Goal: Task Accomplishment & Management: Manage account settings

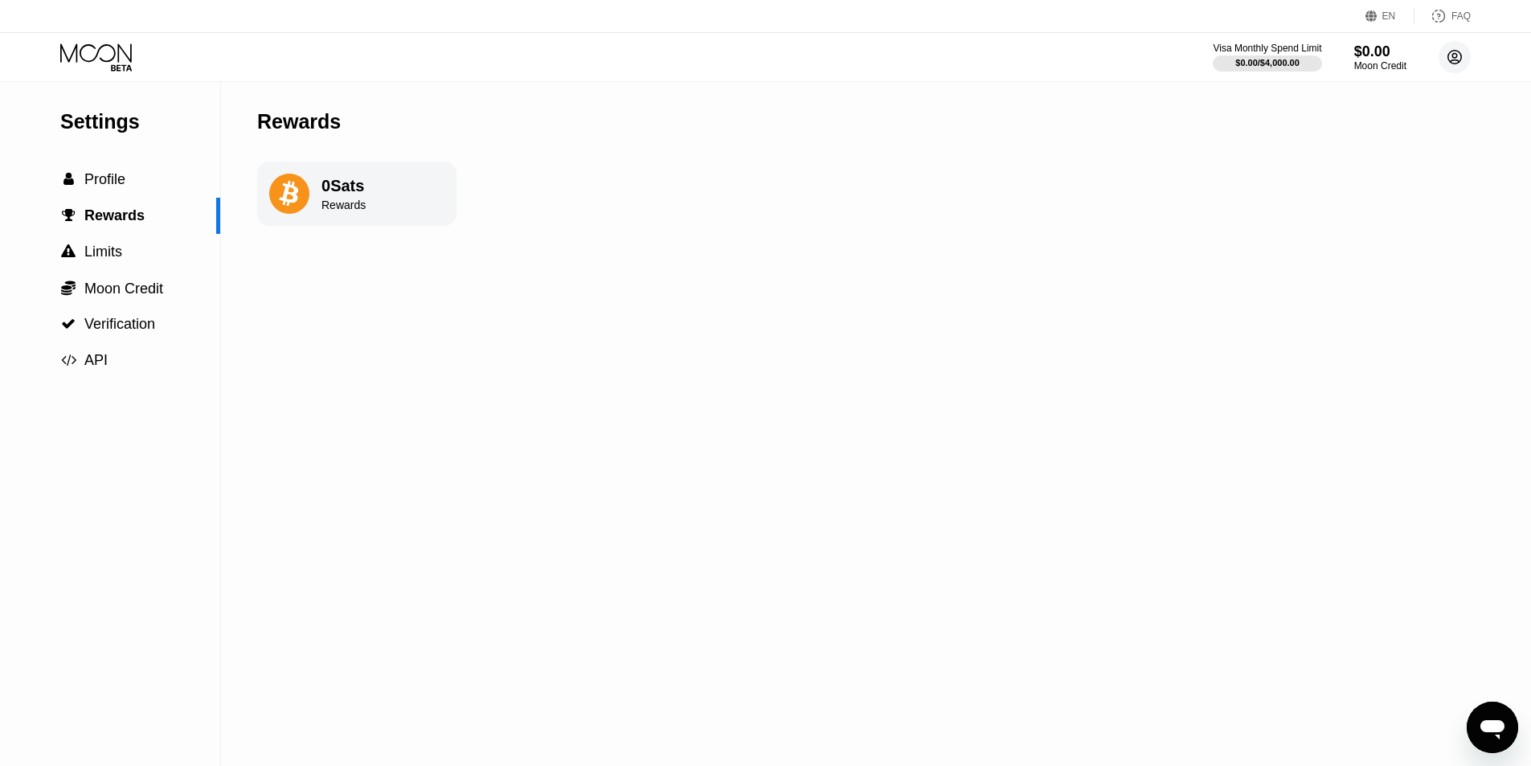
click at [1455, 56] on circle at bounding box center [1455, 57] width 32 height 32
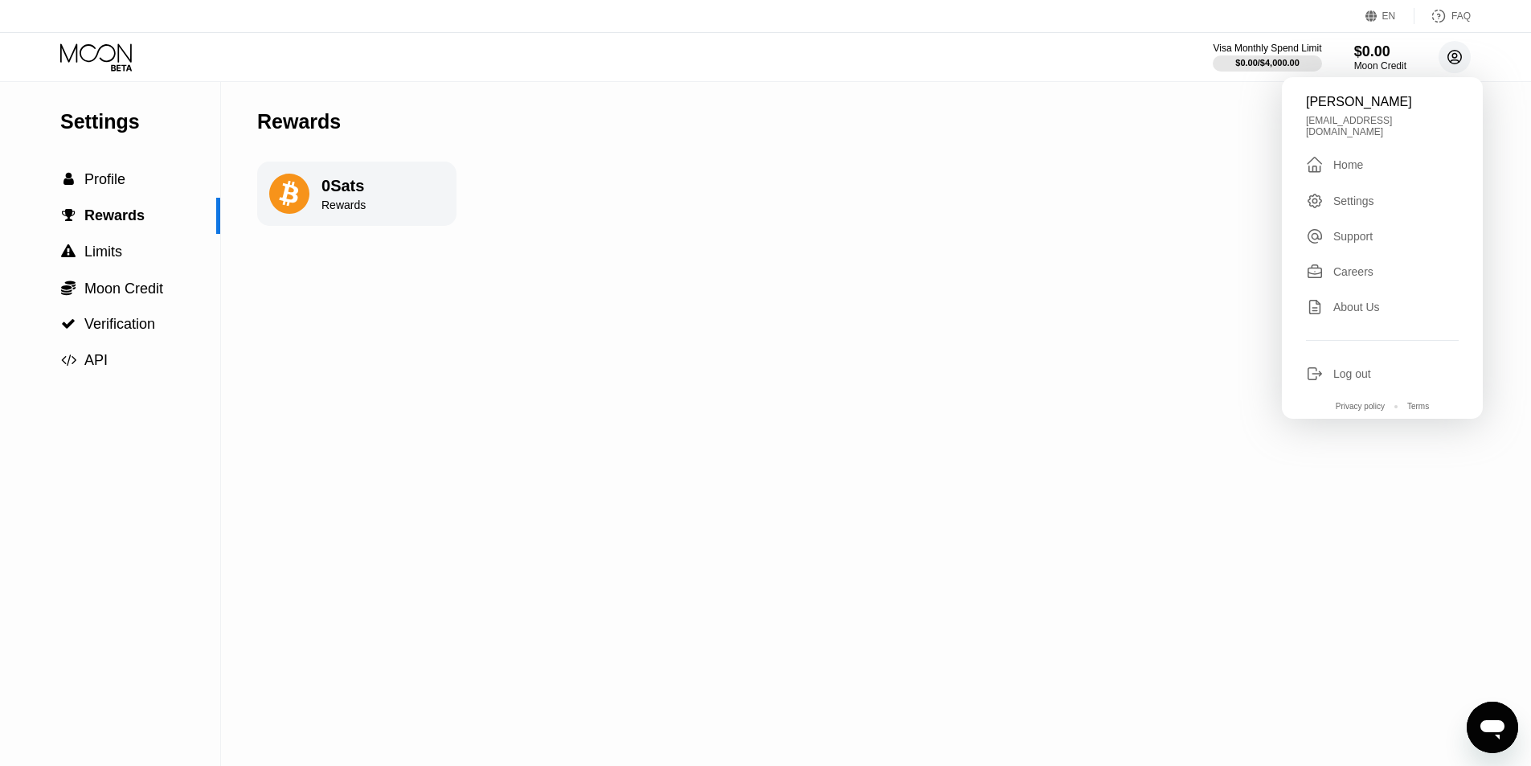
click at [1455, 56] on circle at bounding box center [1455, 57] width 32 height 32
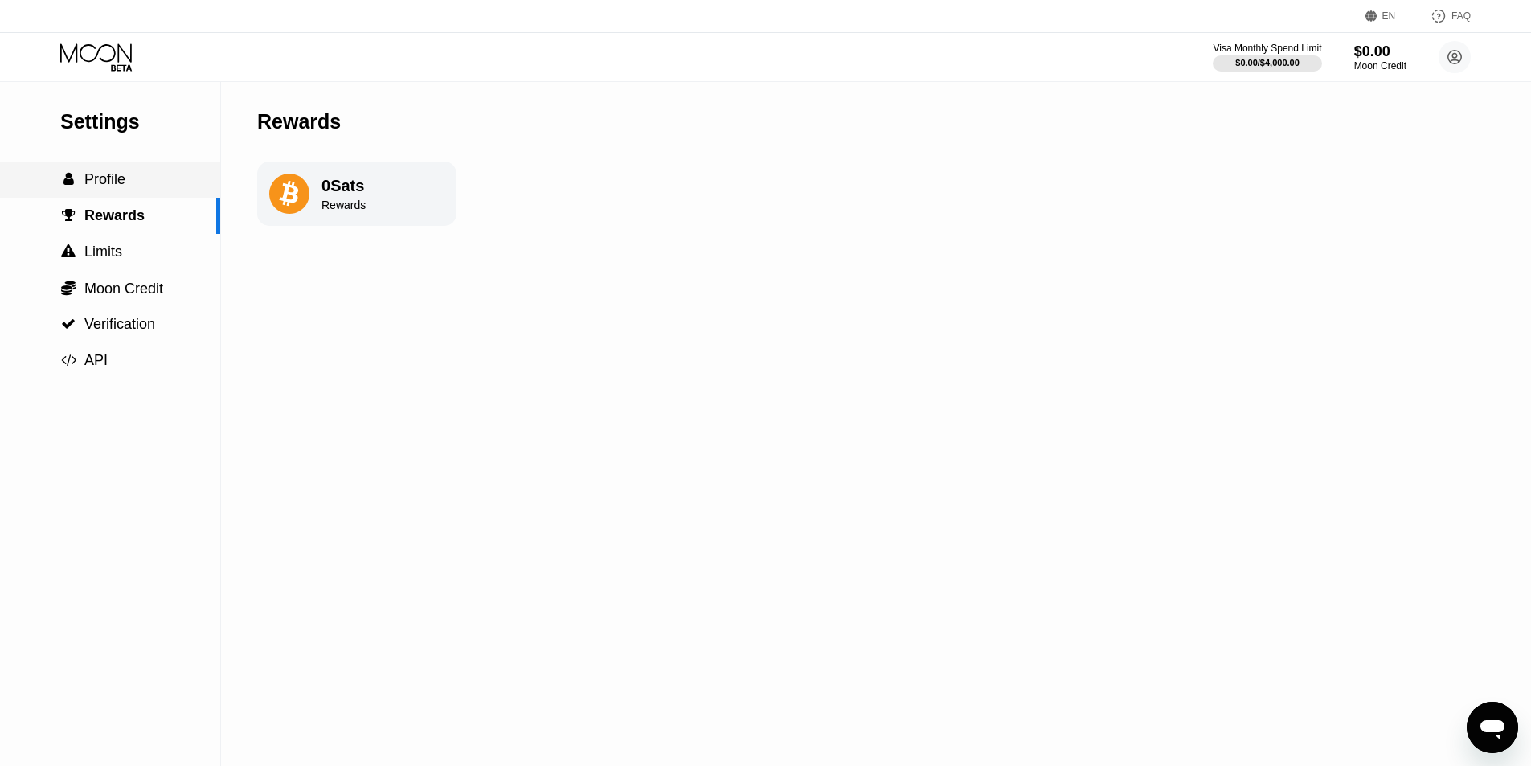
click at [119, 178] on span "Profile" at bounding box center [104, 179] width 41 height 16
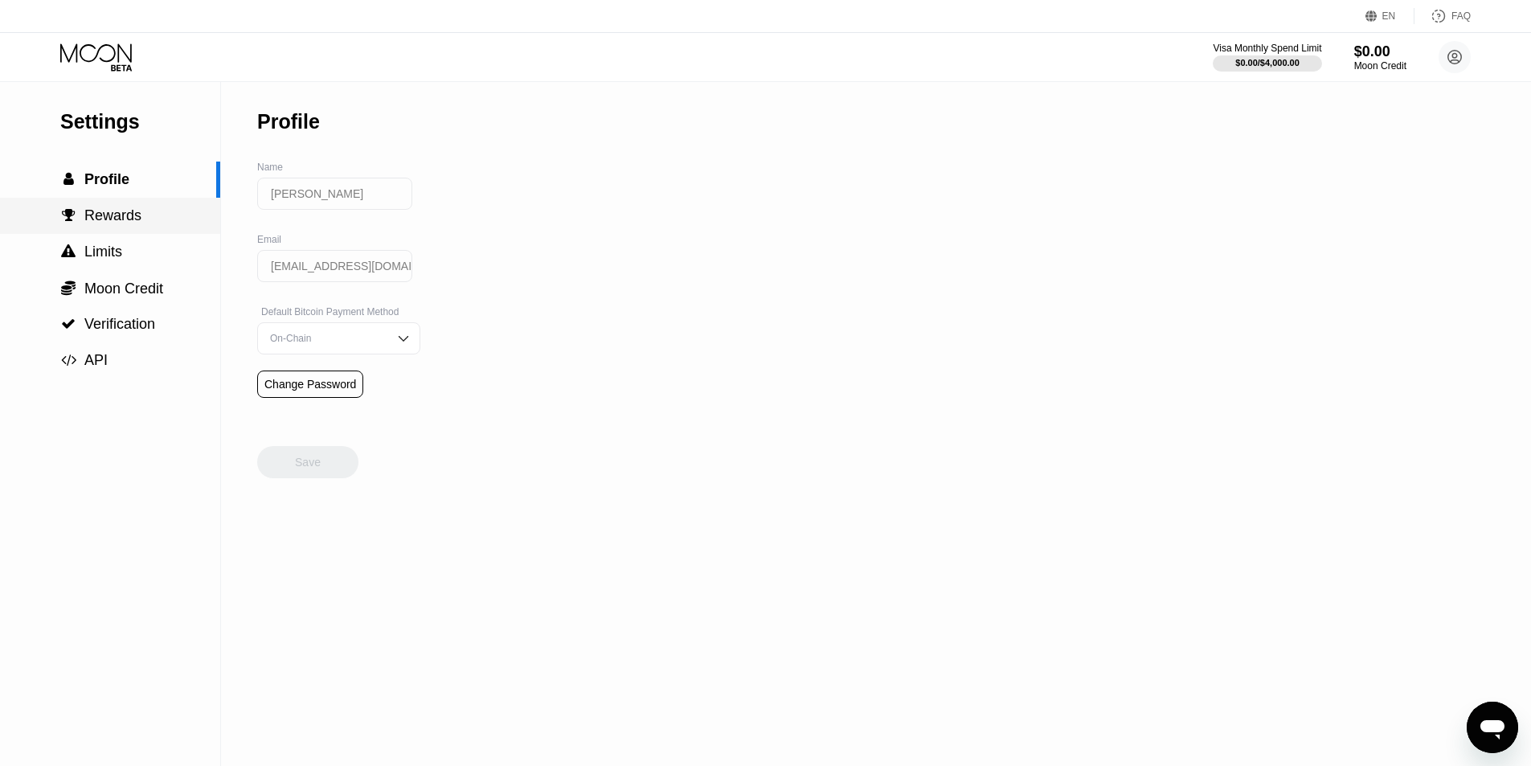
click at [122, 218] on span "Rewards" at bounding box center [112, 215] width 57 height 16
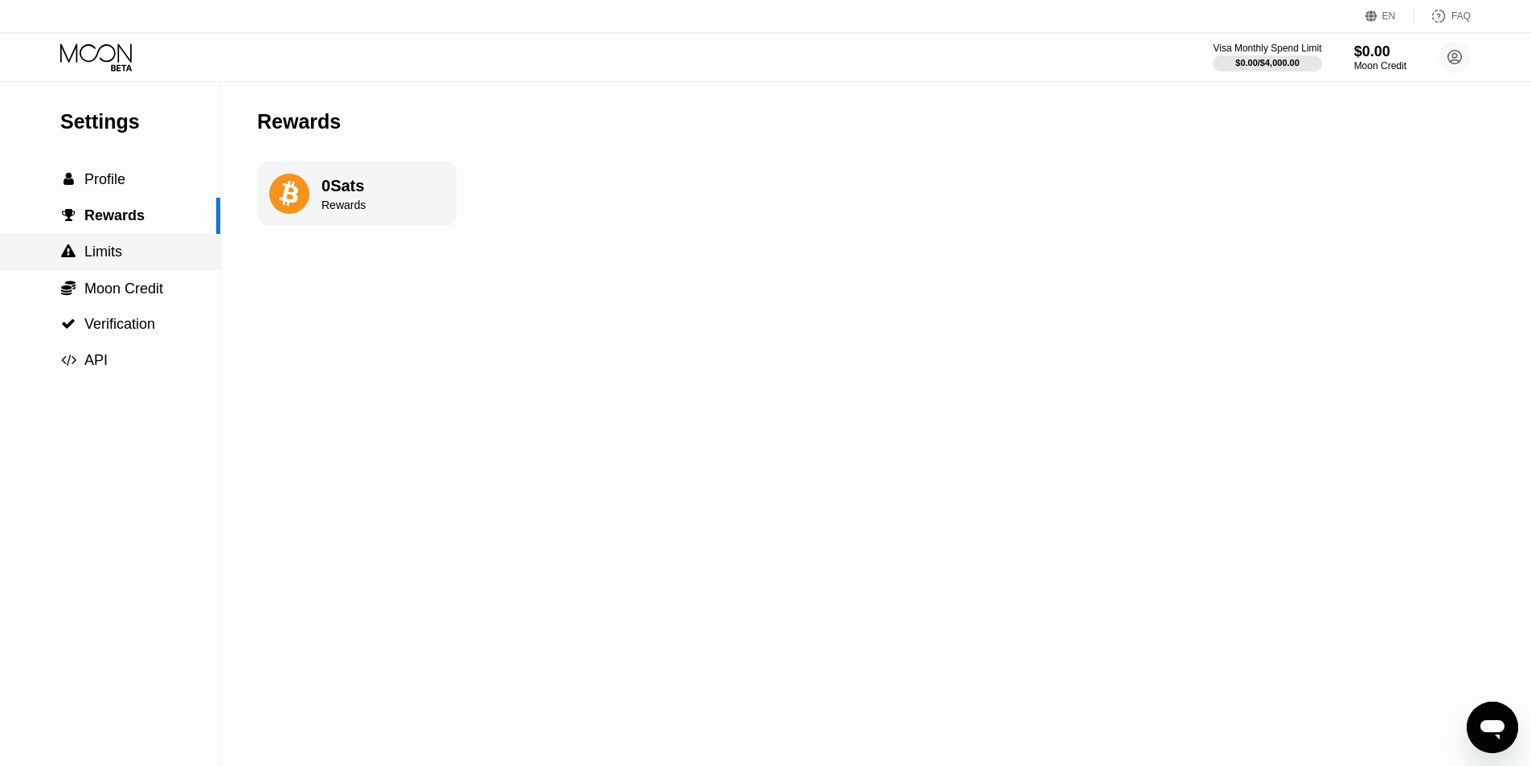
click at [110, 257] on span "Limits" at bounding box center [103, 252] width 38 height 16
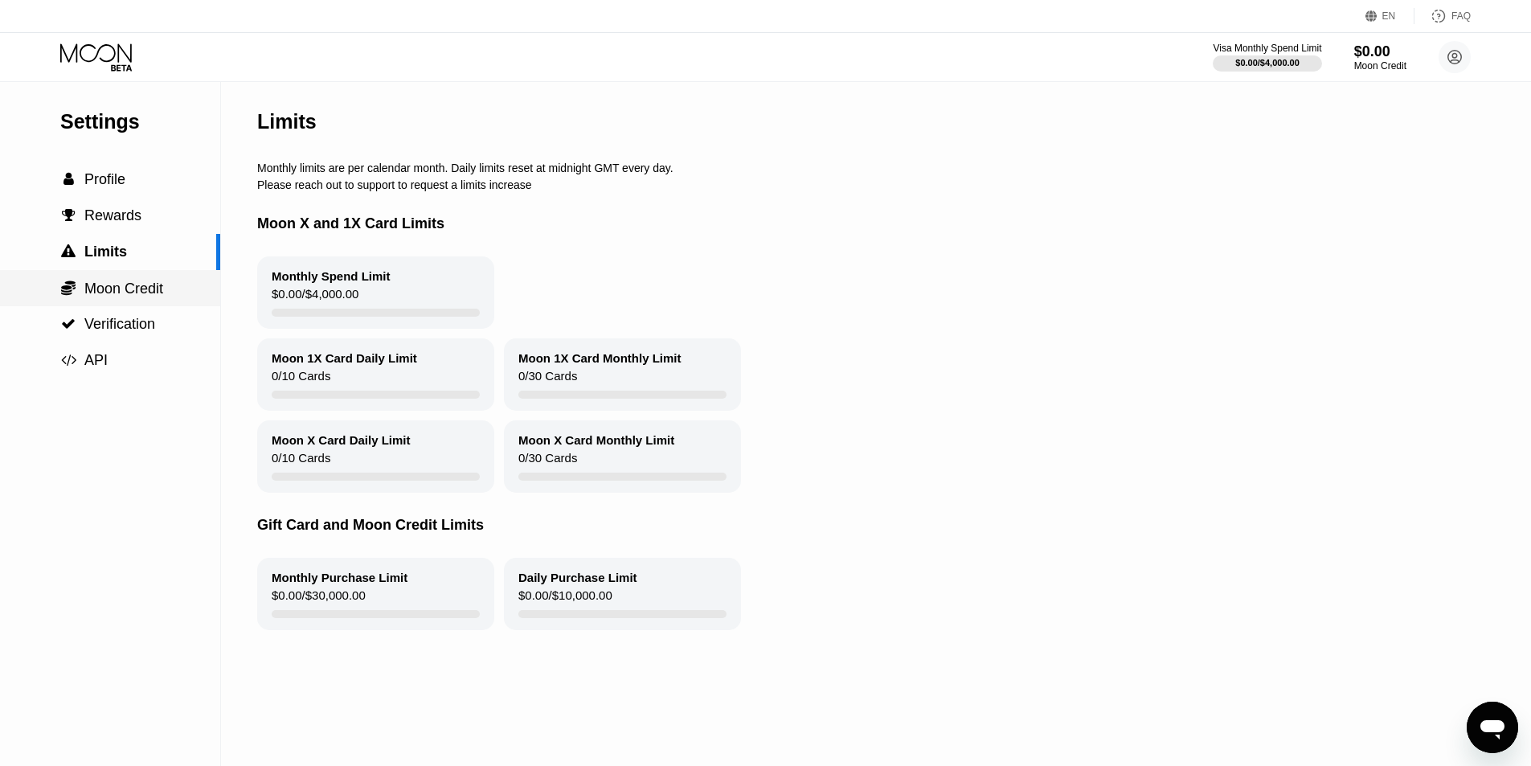
click at [140, 293] on span "Moon Credit" at bounding box center [123, 289] width 79 height 16
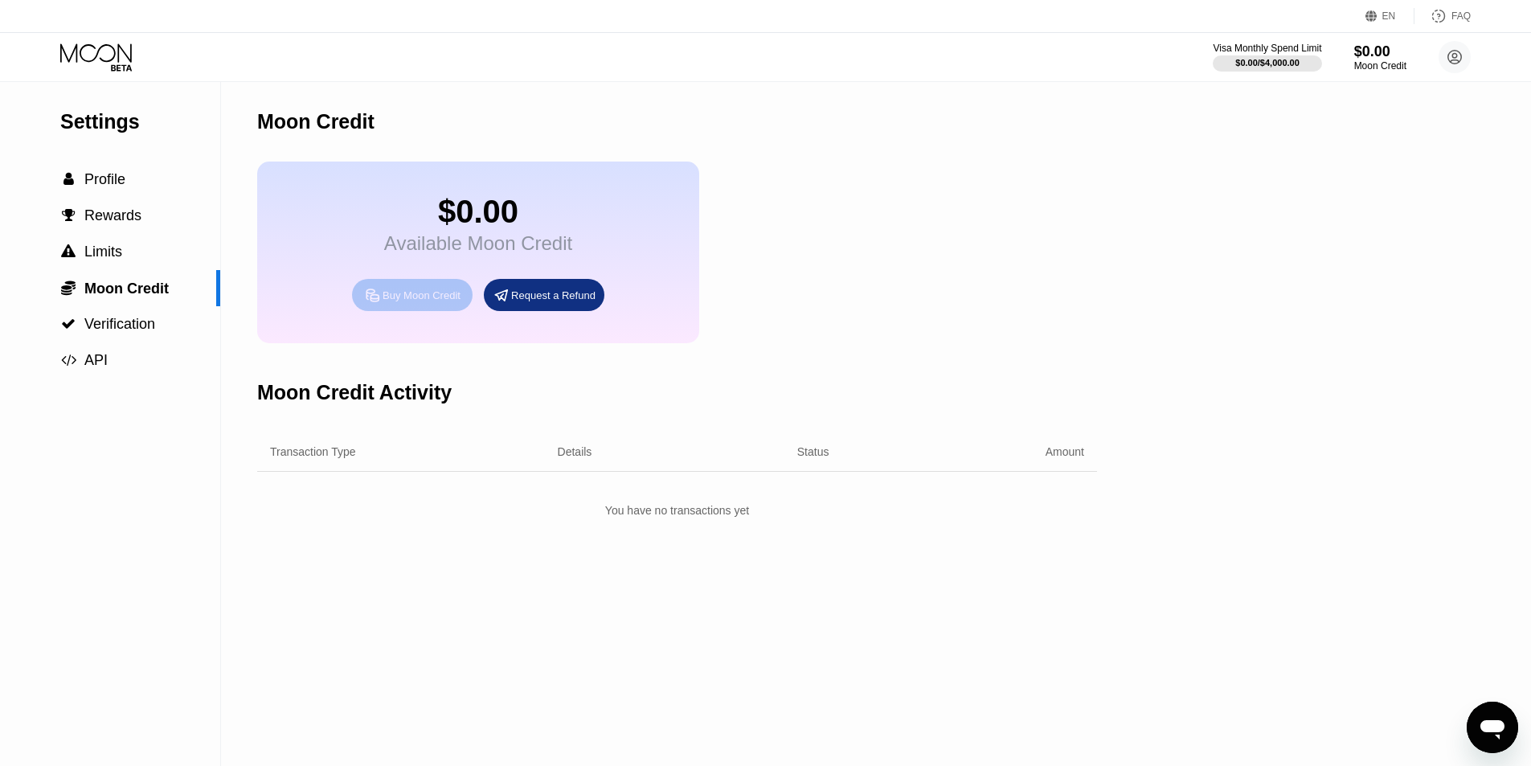
click at [397, 302] on div "Buy Moon Credit" at bounding box center [422, 296] width 78 height 14
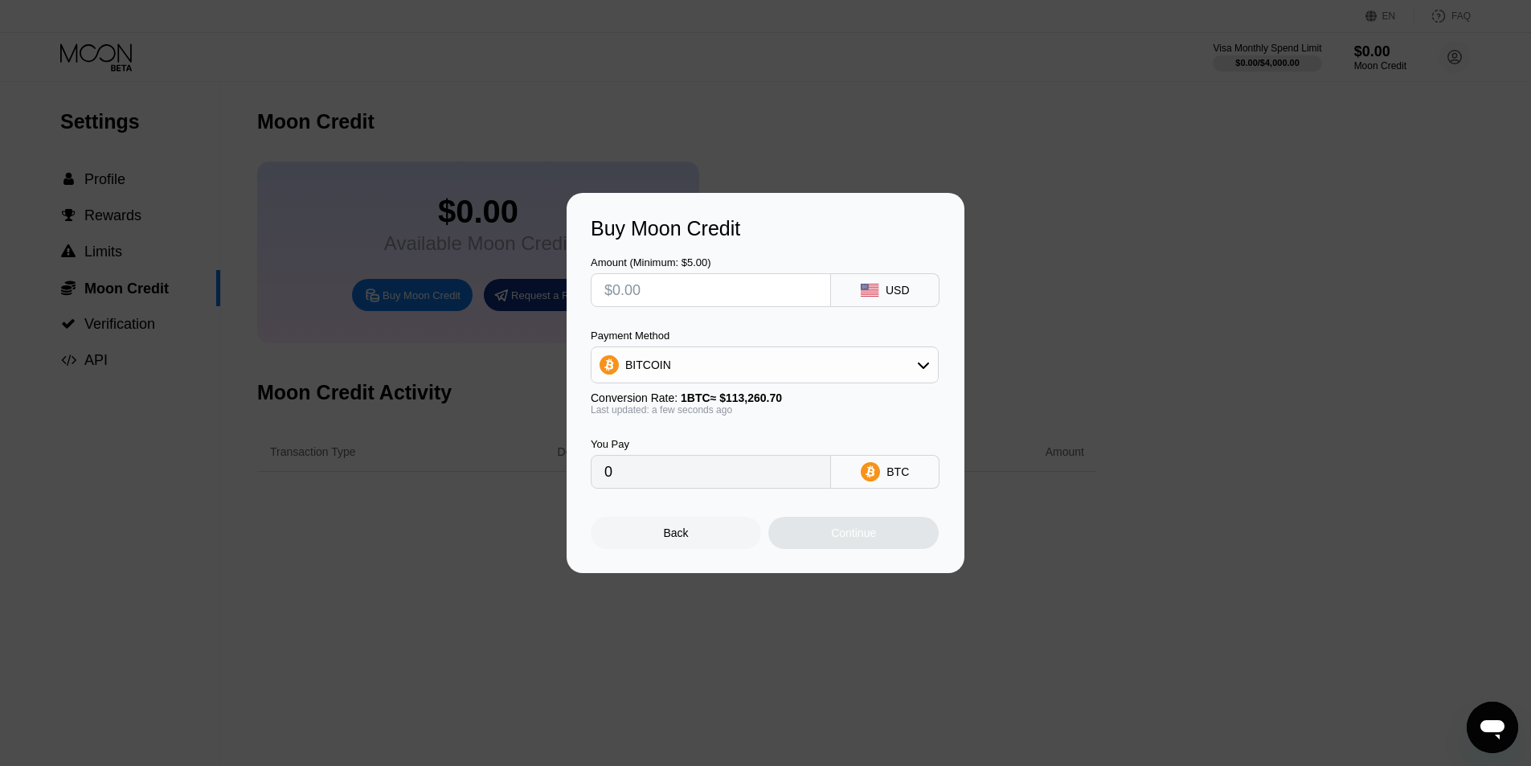
click at [702, 288] on input "text" at bounding box center [711, 290] width 213 height 32
type input "$1"
type input "0.00000883"
type input "$15"
type input "0.00013244"
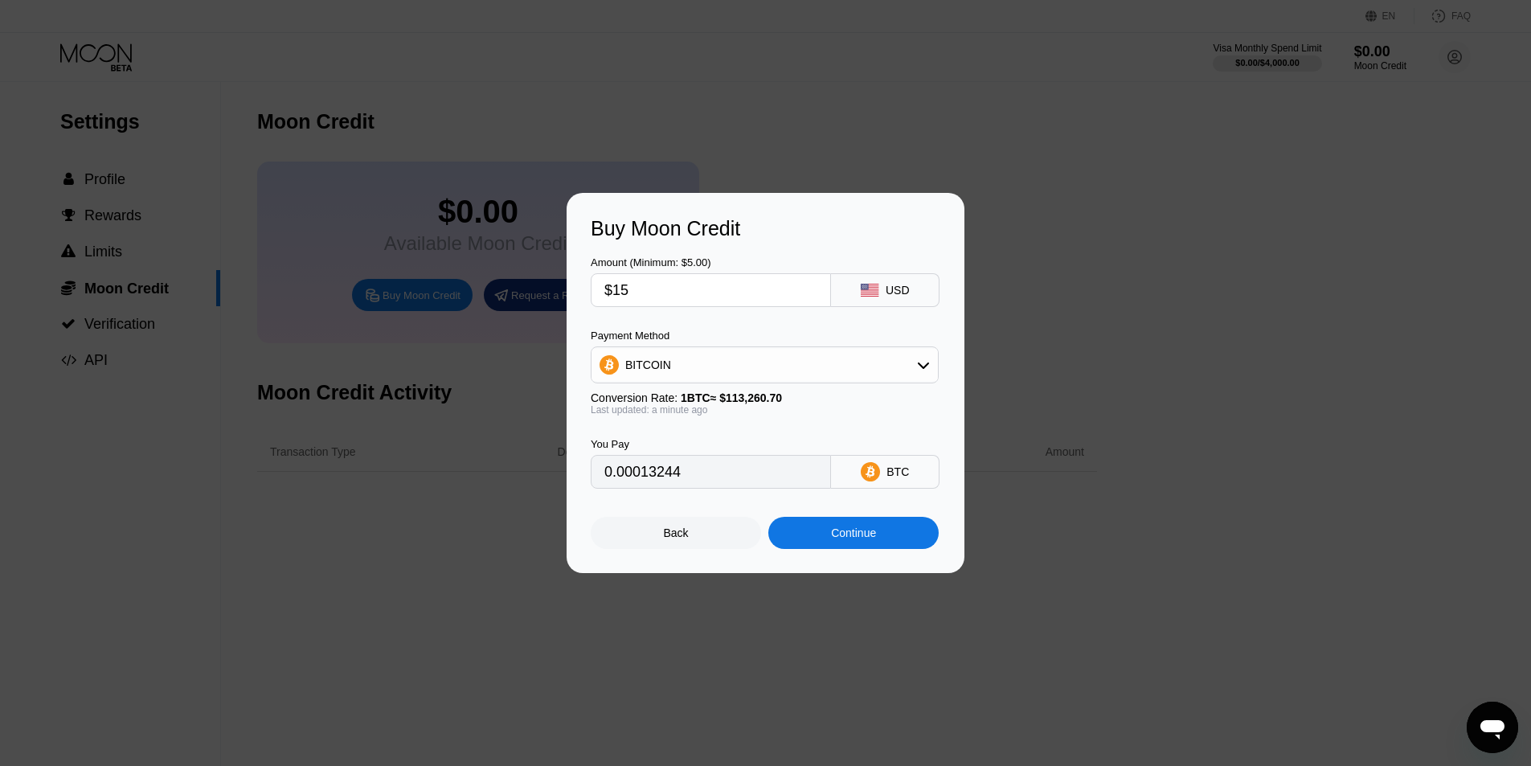
type input "$15"
click at [673, 538] on div "Back" at bounding box center [676, 533] width 25 height 13
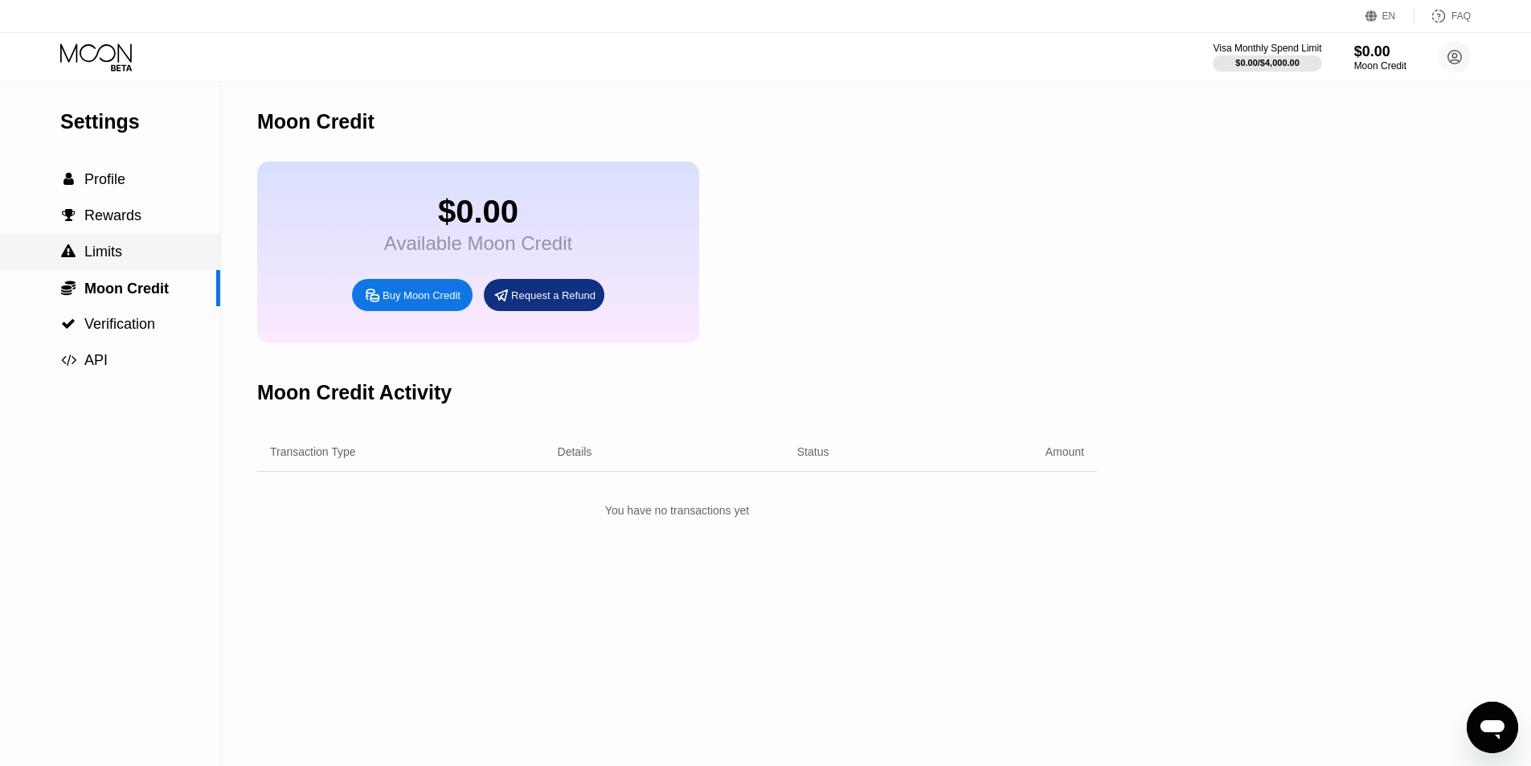
click at [81, 254] on div " Limits" at bounding box center [91, 252] width 62 height 17
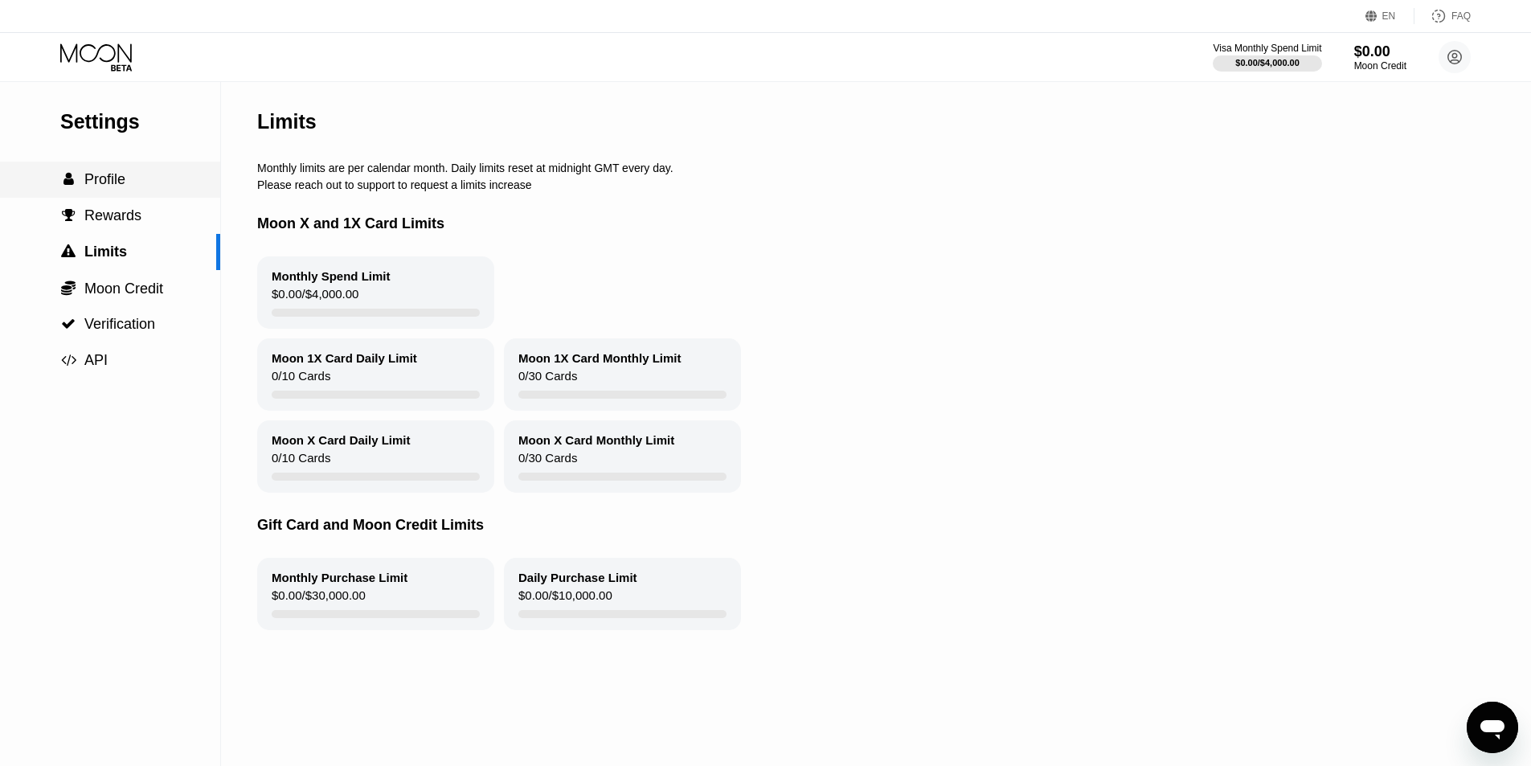
click at [101, 181] on span "Profile" at bounding box center [104, 179] width 41 height 16
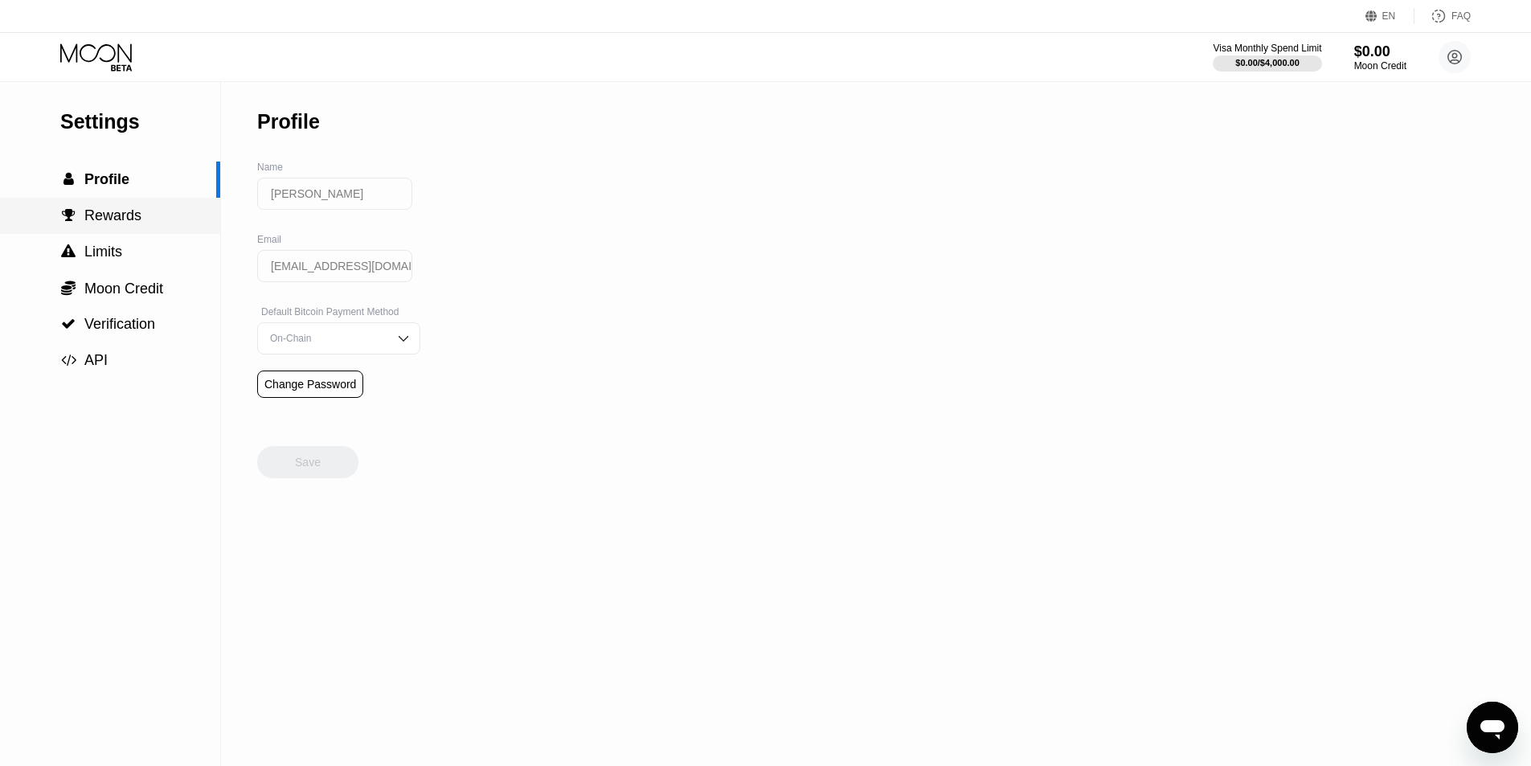
click at [115, 221] on span "Rewards" at bounding box center [112, 215] width 57 height 16
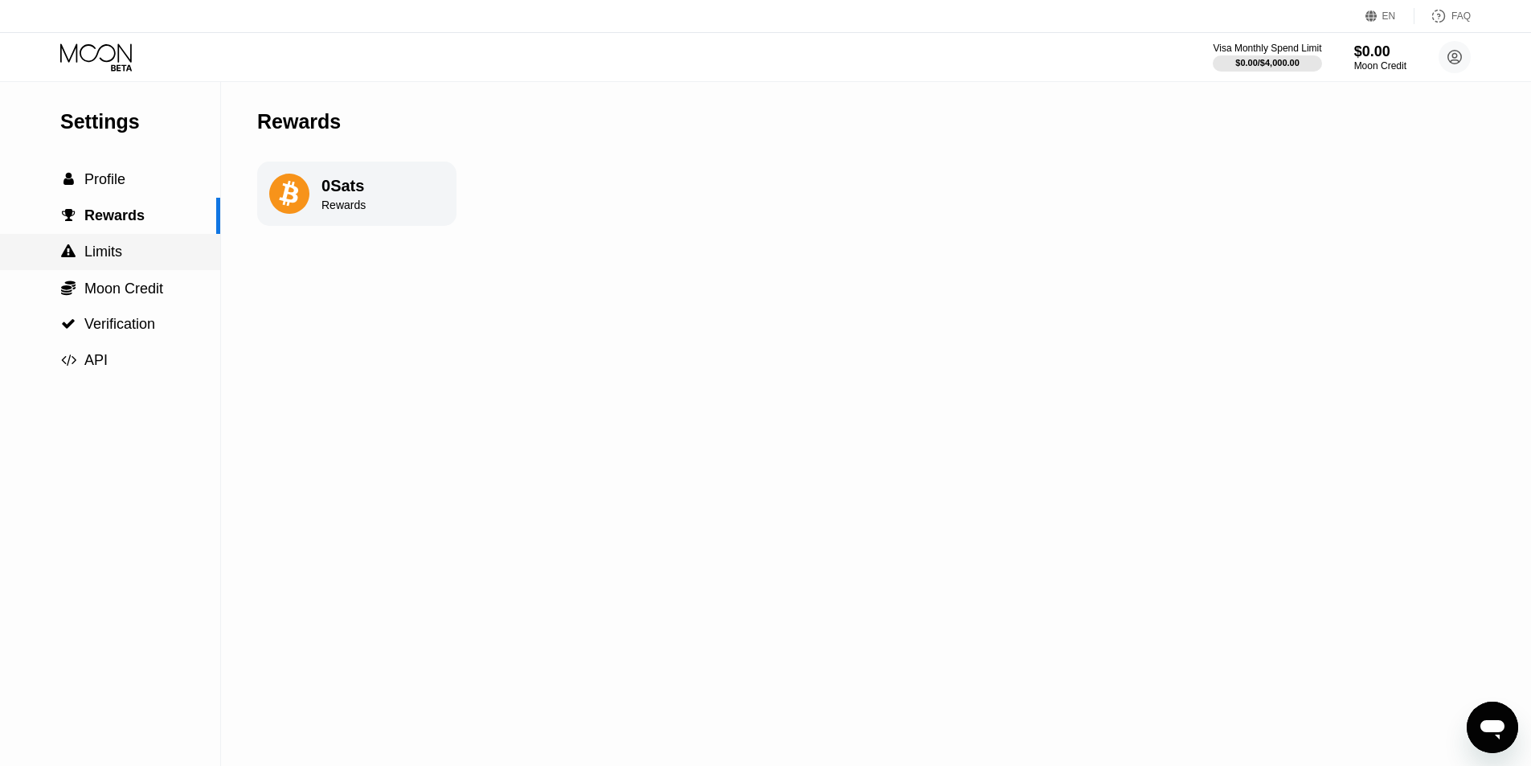
click at [114, 252] on span "Limits" at bounding box center [103, 252] width 38 height 16
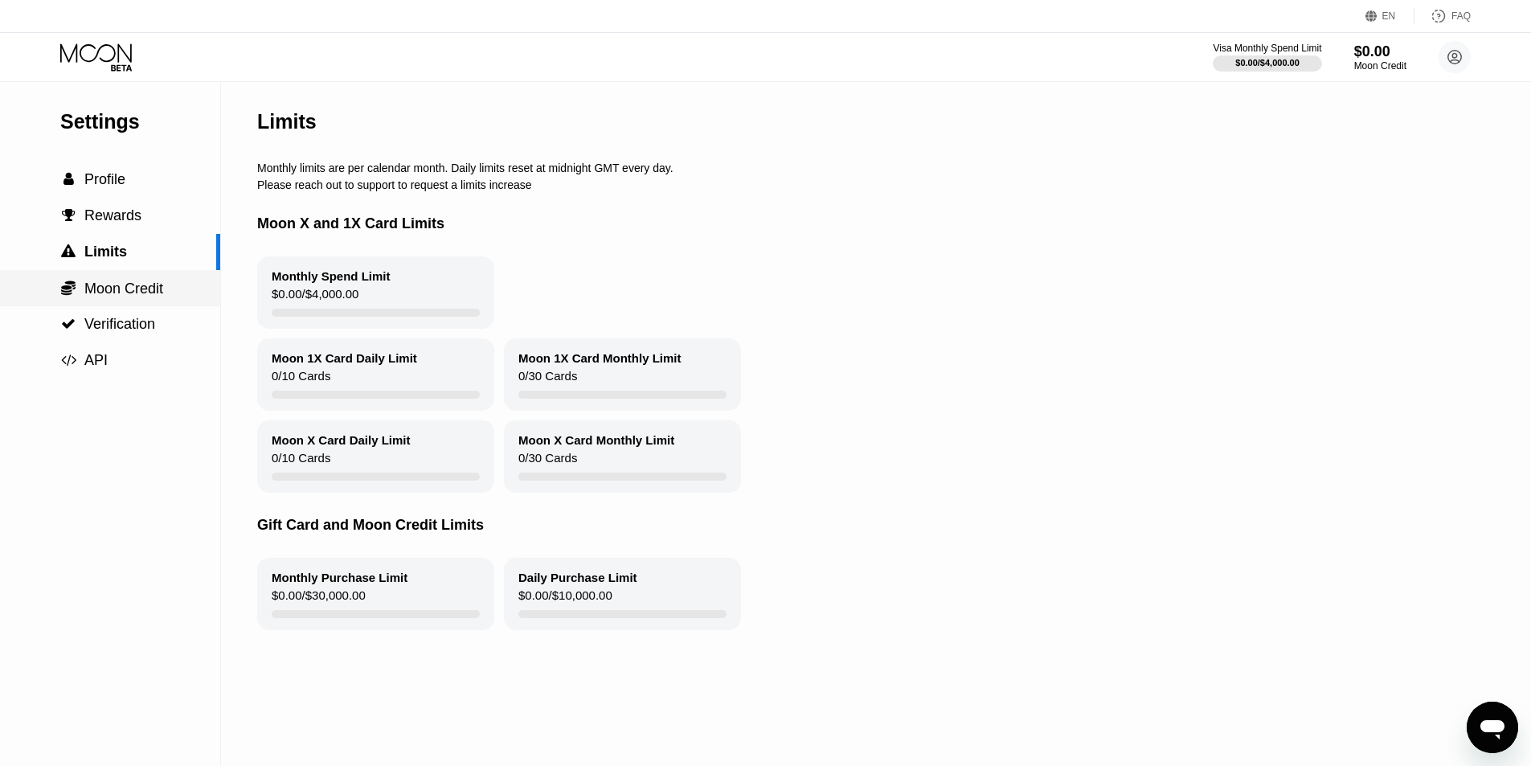
click at [114, 292] on span "Moon Credit" at bounding box center [123, 289] width 79 height 16
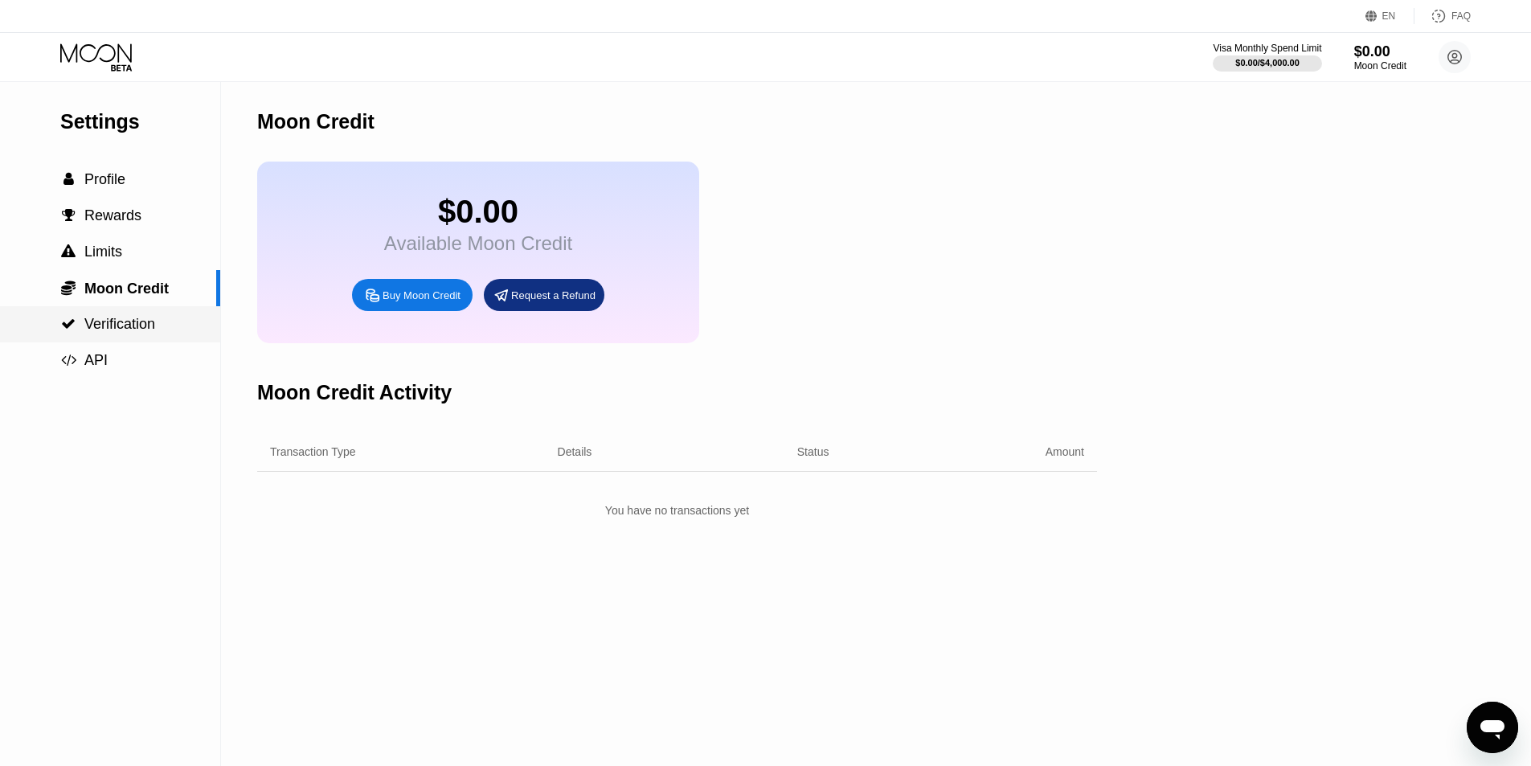
click at [114, 332] on span "Verification" at bounding box center [119, 324] width 71 height 16
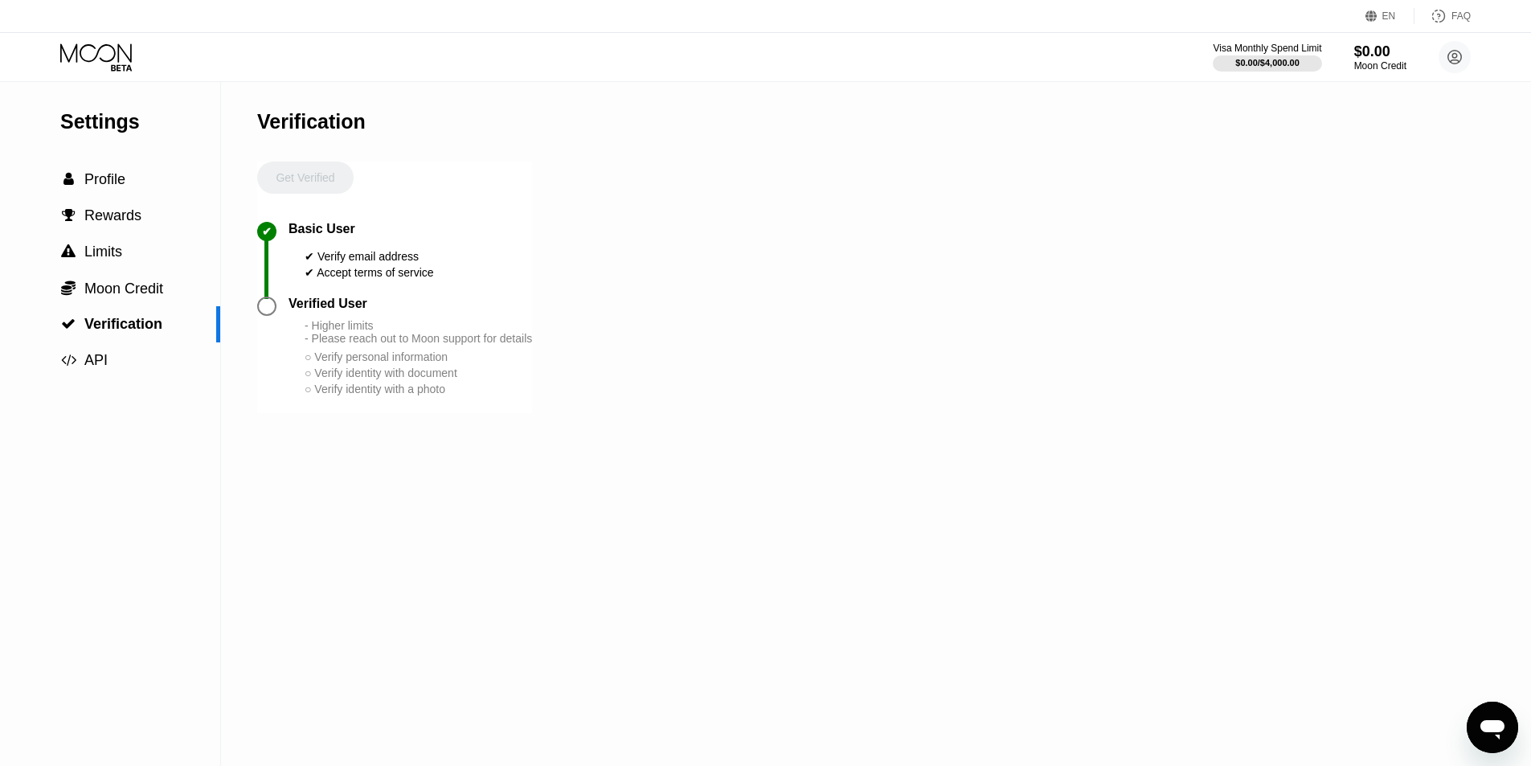
click at [343, 339] on div "- Higher limits - Please reach out to Moon support for details" at bounding box center [419, 332] width 228 height 26
click at [358, 363] on div "○ Verify personal information" at bounding box center [419, 356] width 228 height 13
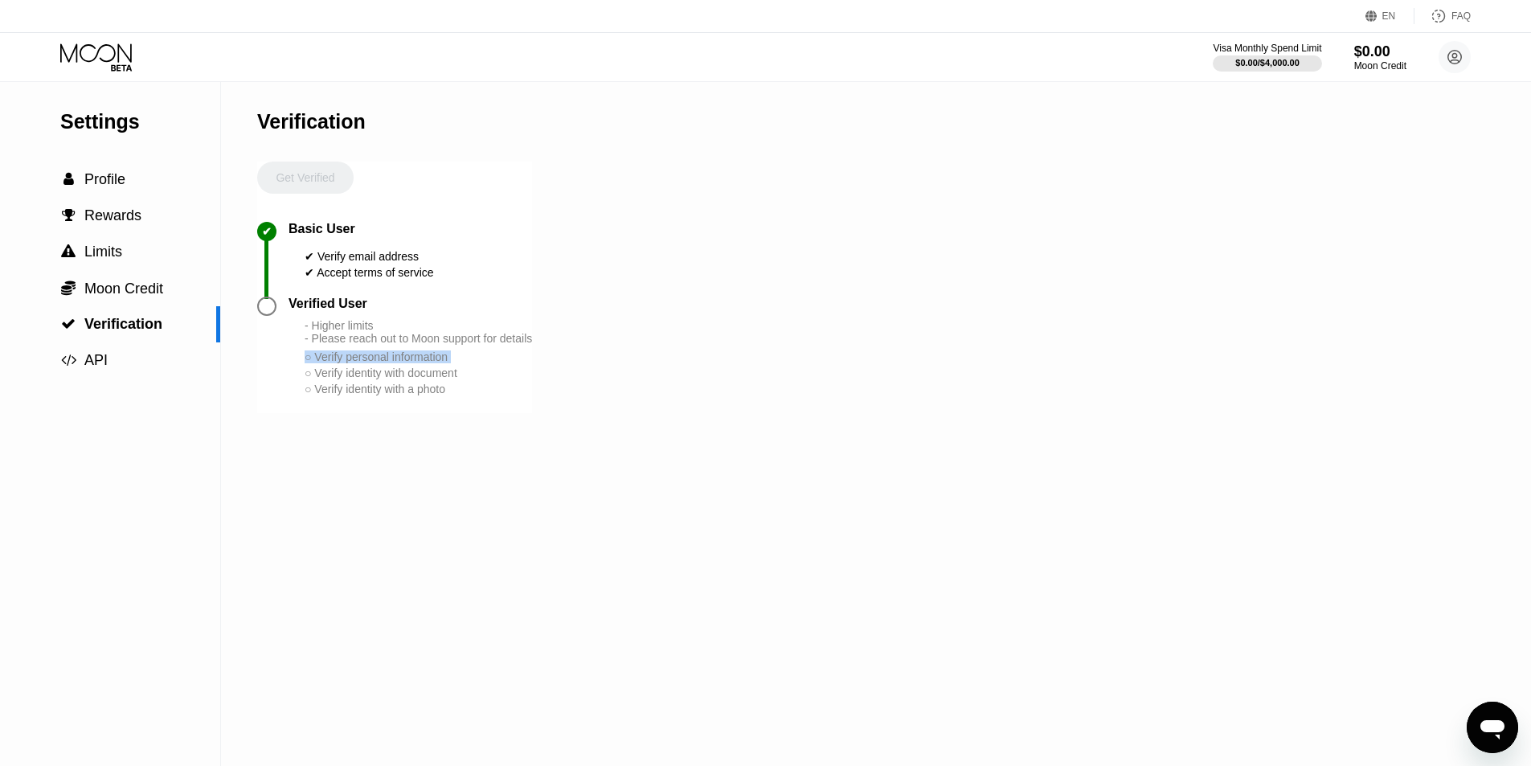
click at [358, 363] on div "○ Verify personal information" at bounding box center [419, 356] width 228 height 13
click at [1111, 404] on div "Settings  Profile  Rewards  Limits  Moon Credit  Verification  API Verifi…" at bounding box center [765, 424] width 1531 height 684
click at [1457, 58] on icon at bounding box center [1455, 57] width 9 height 9
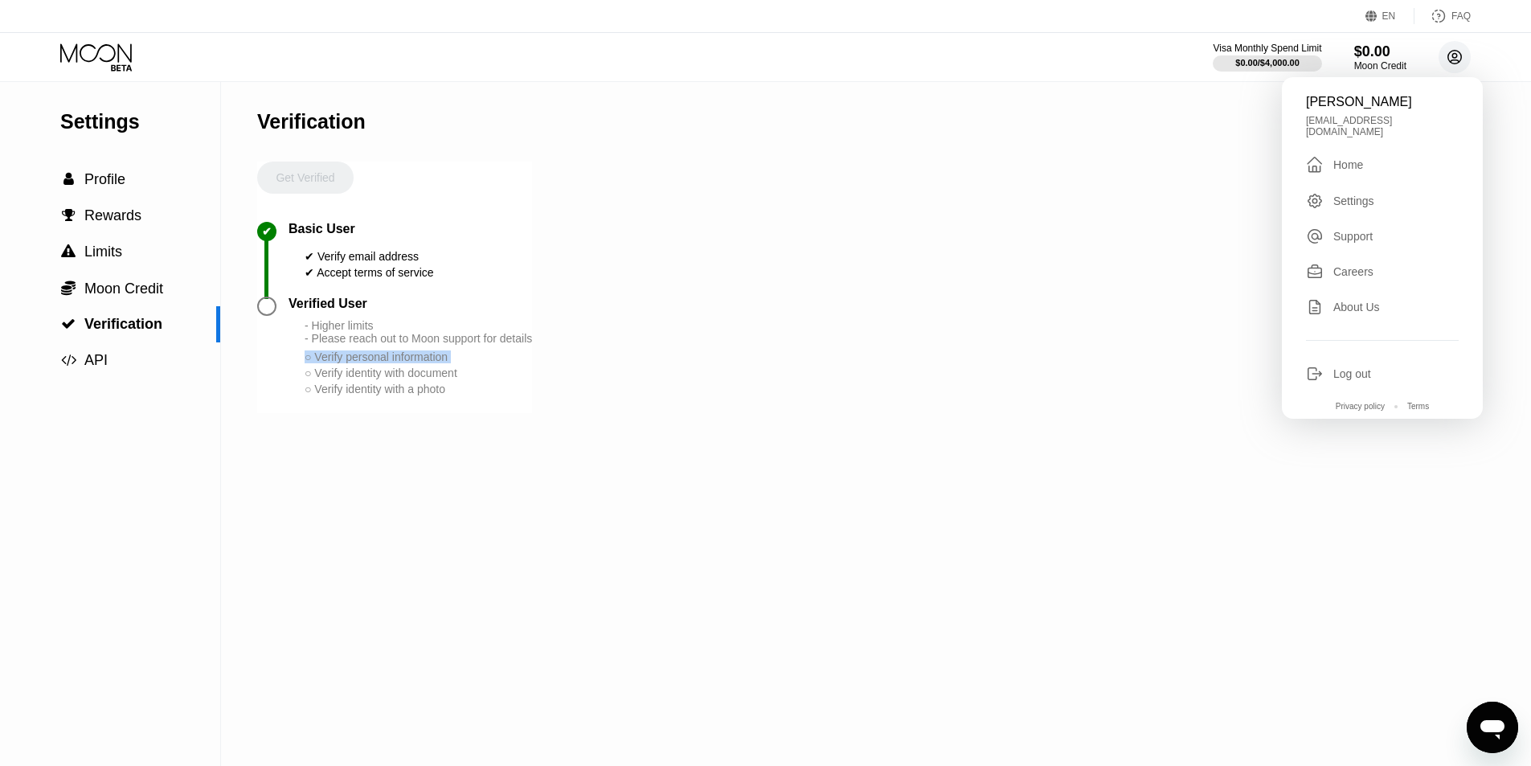
click at [1457, 58] on icon at bounding box center [1455, 57] width 9 height 9
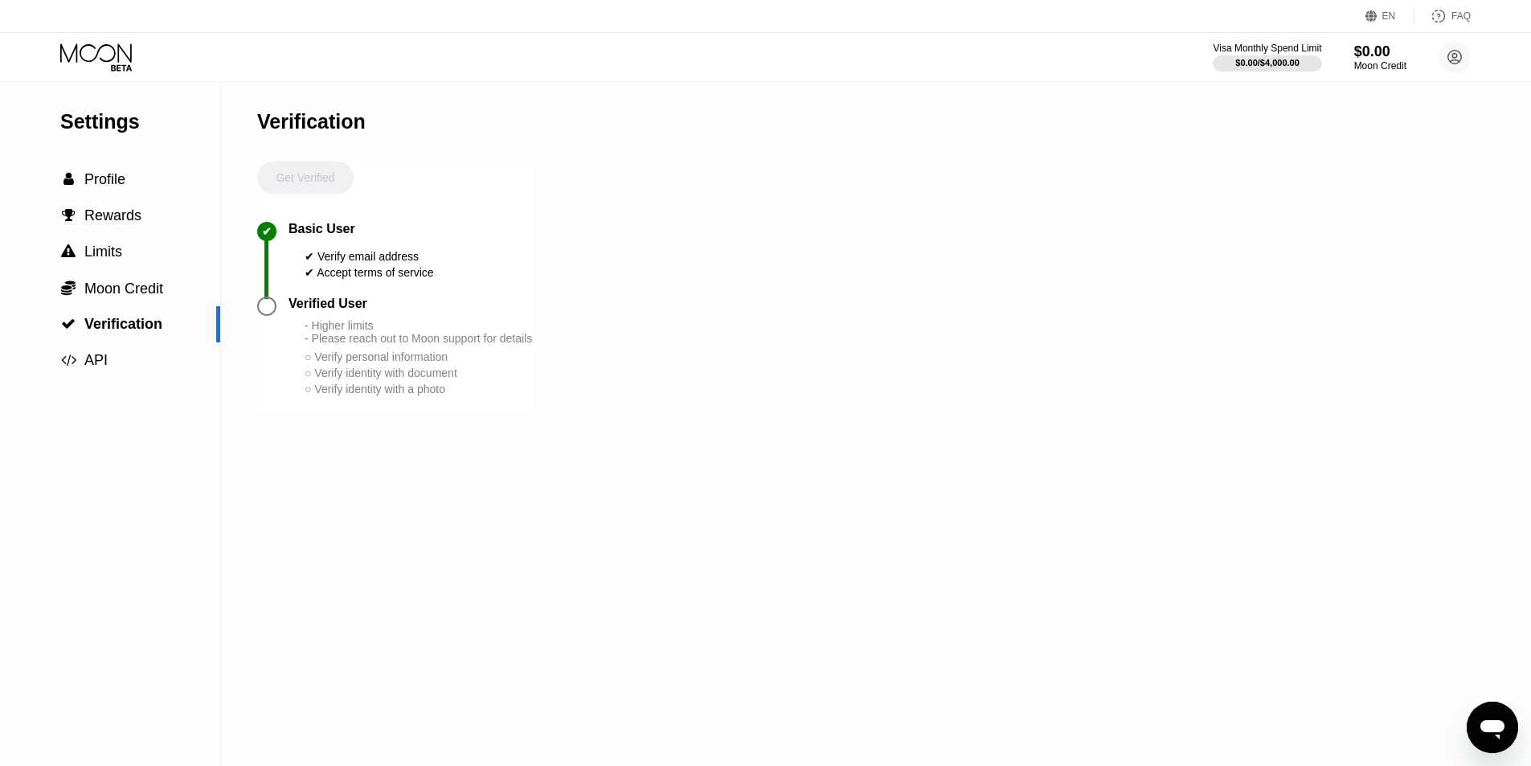
click at [342, 379] on div "○ Verify identity with document" at bounding box center [419, 373] width 228 height 13
click at [344, 396] on div "○ Verify identity with a photo" at bounding box center [419, 389] width 228 height 13
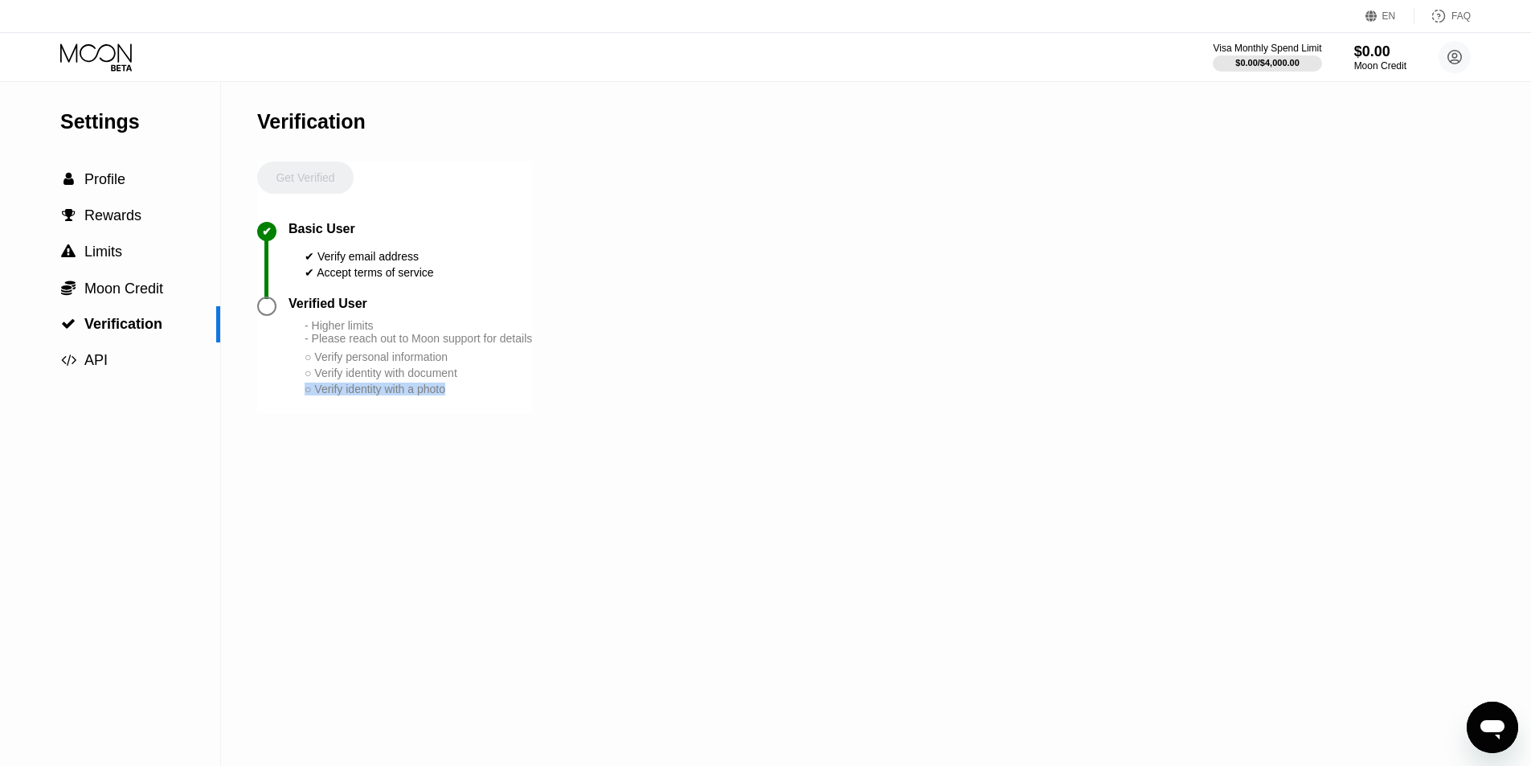
click at [344, 396] on div "○ Verify identity with a photo" at bounding box center [419, 389] width 228 height 13
click at [445, 454] on div "Verification Get Verified ✔ Basic User ✔ Verify email address ✔ Accept terms of…" at bounding box center [394, 424] width 275 height 684
click at [421, 396] on div "○ Verify identity with a photo" at bounding box center [419, 389] width 228 height 13
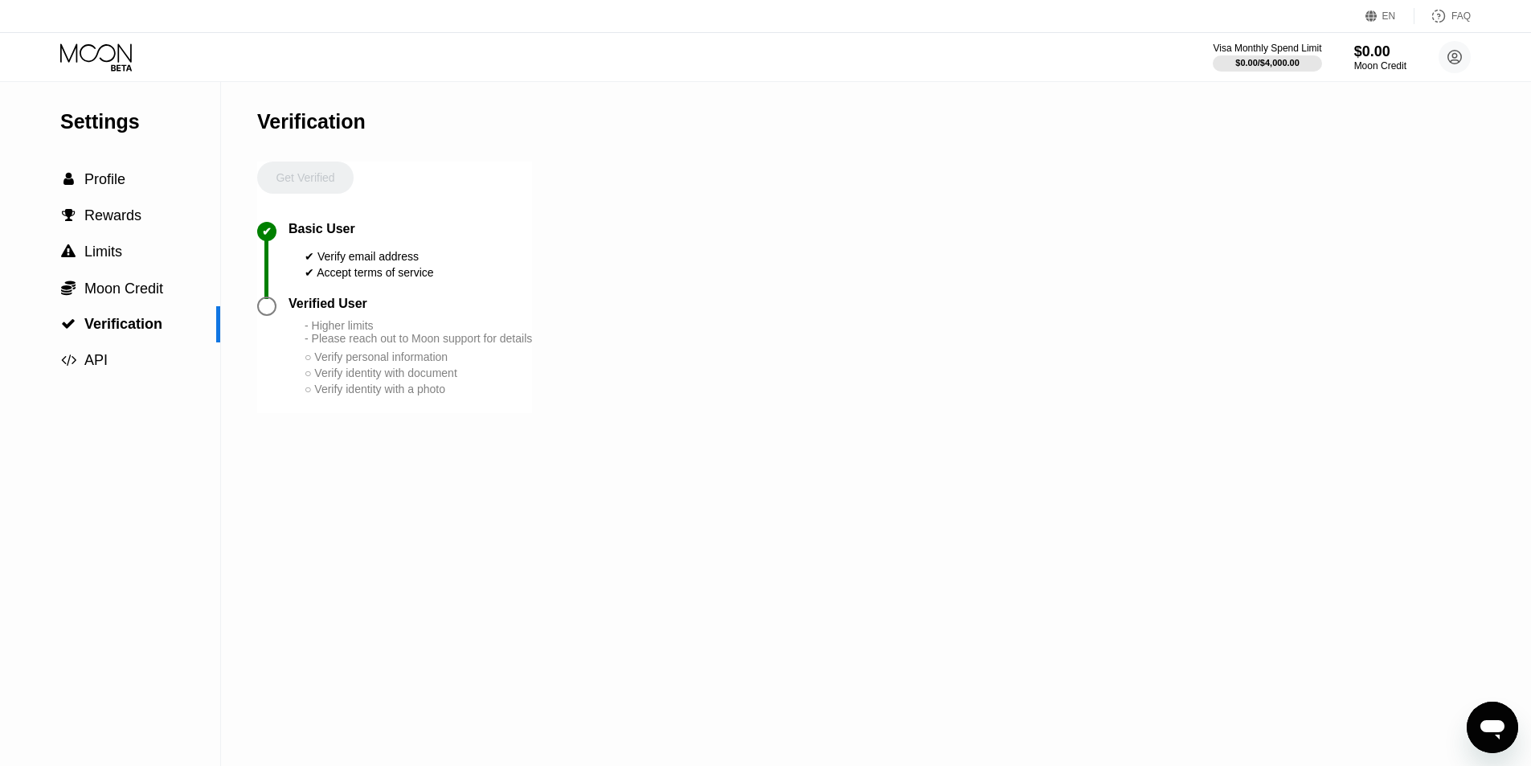
click at [416, 379] on div "○ Verify identity with document" at bounding box center [419, 373] width 228 height 13
click at [407, 396] on div "○ Verify identity with a photo" at bounding box center [419, 389] width 228 height 13
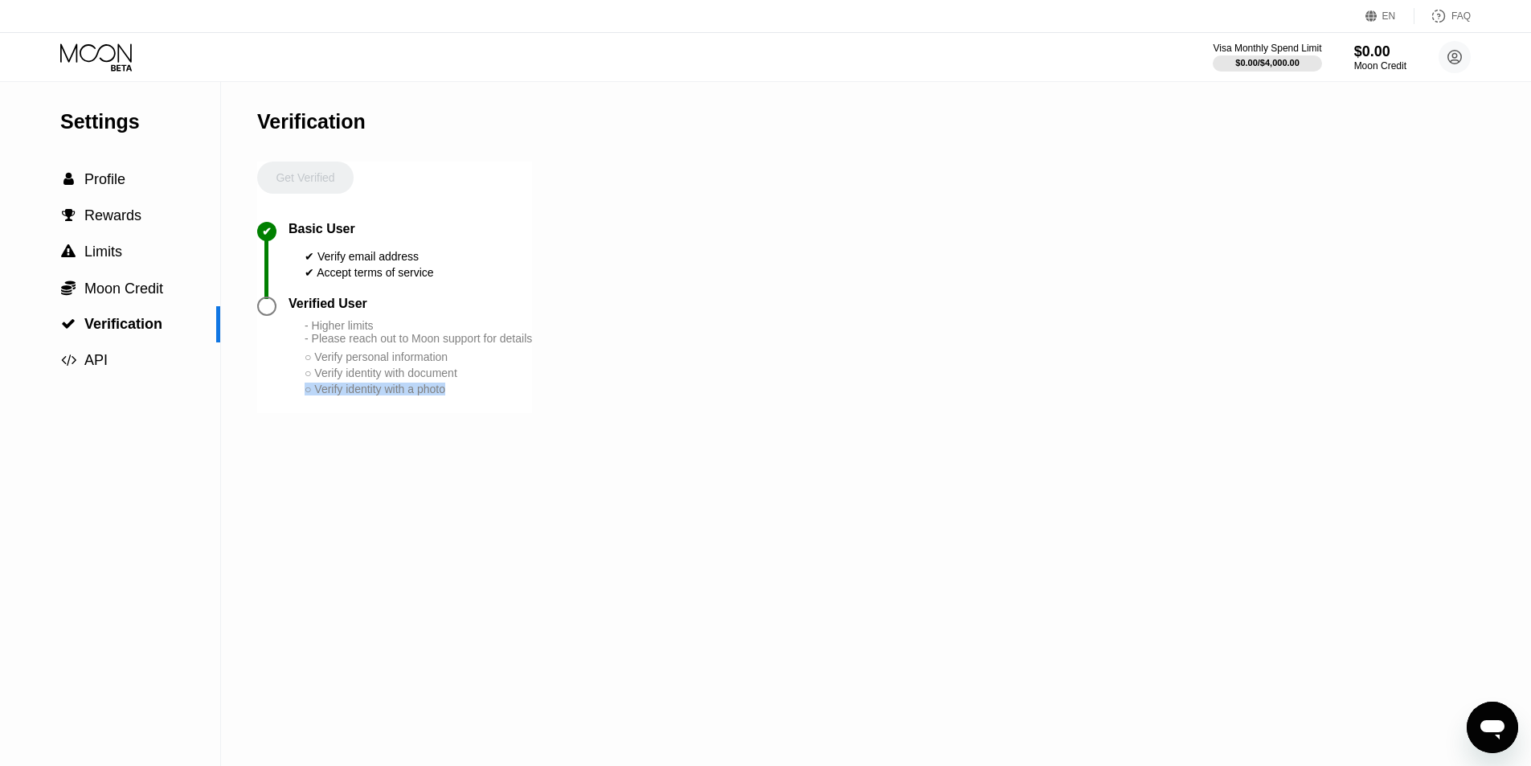
click at [407, 396] on div "○ Verify identity with a photo" at bounding box center [419, 389] width 228 height 13
click at [567, 410] on div "Settings  Profile  Rewards  Limits  Moon Credit  Verification  API Verifi…" at bounding box center [765, 424] width 1531 height 684
click at [560, 422] on div "Settings  Profile  Rewards  Limits  Moon Credit  Verification  API Verifi…" at bounding box center [765, 424] width 1531 height 684
click at [448, 379] on div "○ Verify identity with document" at bounding box center [419, 373] width 228 height 13
drag, startPoint x: 59, startPoint y: 49, endPoint x: 137, endPoint y: 54, distance: 78.9
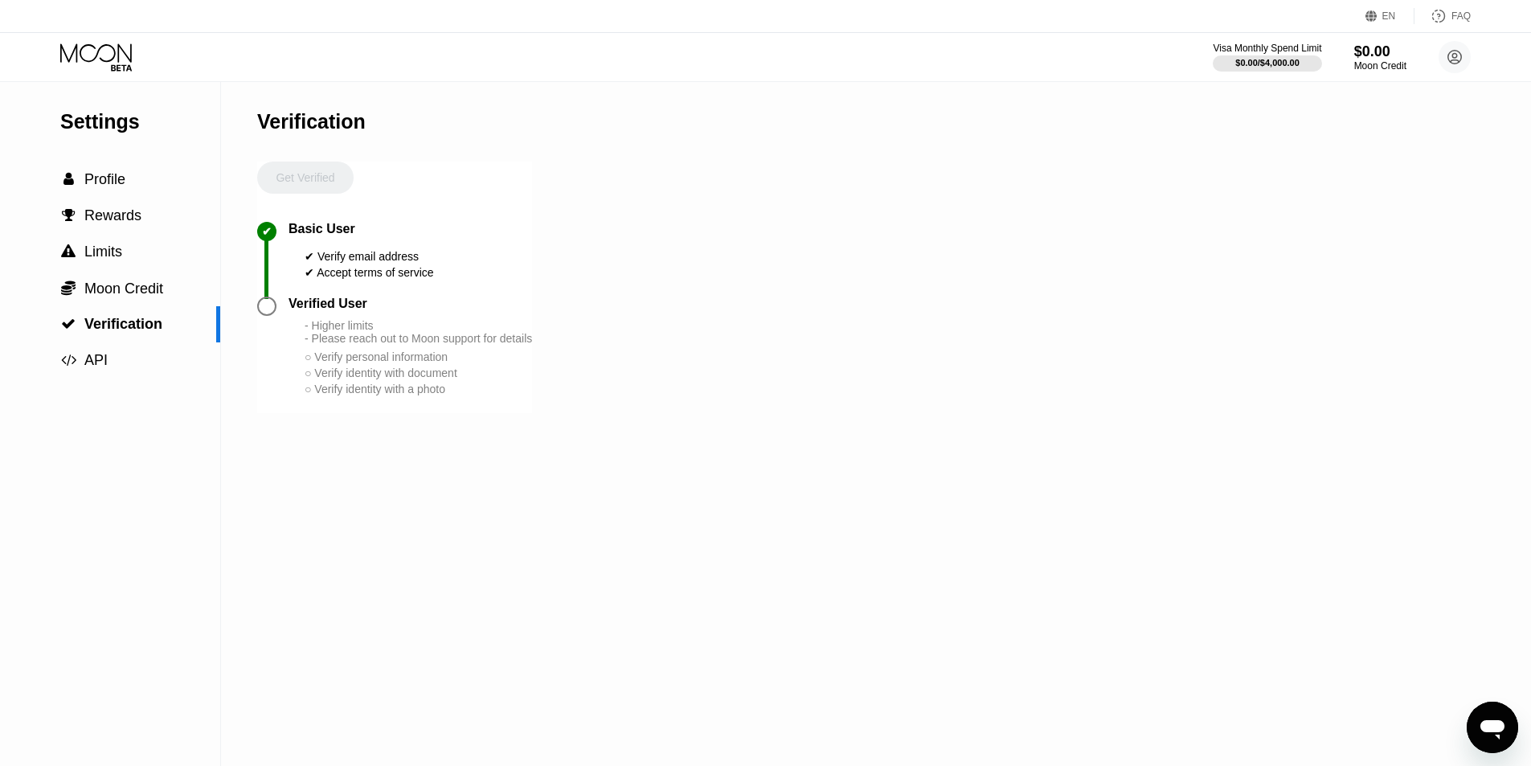
click at [137, 54] on div "Visa Monthly Spend Limit $0.00 / $4,000.00 $0.00 Moon Credit Caitlin Jordan jca…" at bounding box center [765, 57] width 1531 height 48
click at [160, 60] on div "Visa Monthly Spend Limit $0.00 / $4,000.00 $0.00 Moon Credit Caitlin Jordan jca…" at bounding box center [765, 57] width 1531 height 48
click at [108, 219] on span "Rewards" at bounding box center [112, 215] width 57 height 16
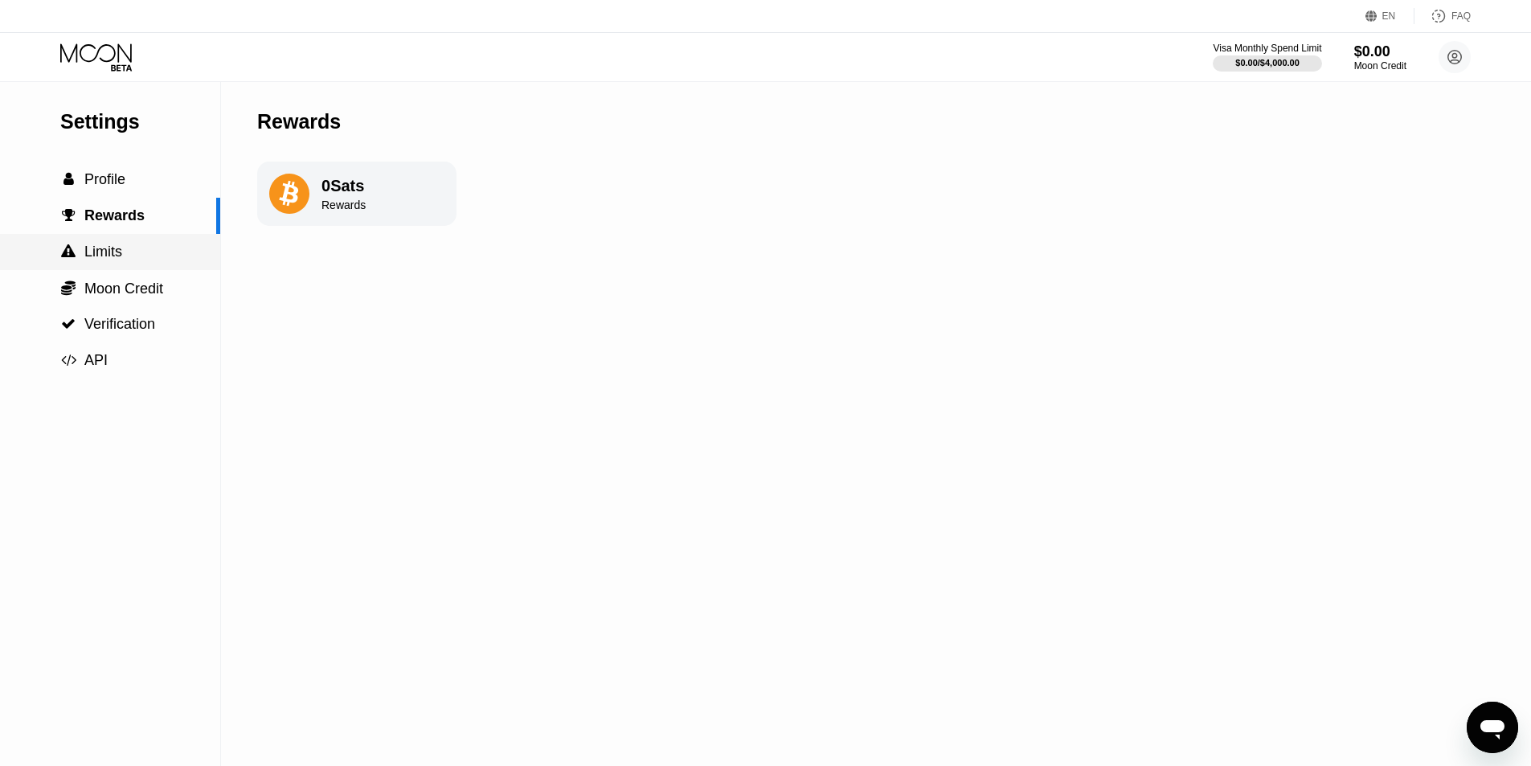
click at [121, 255] on span "Limits" at bounding box center [103, 252] width 38 height 16
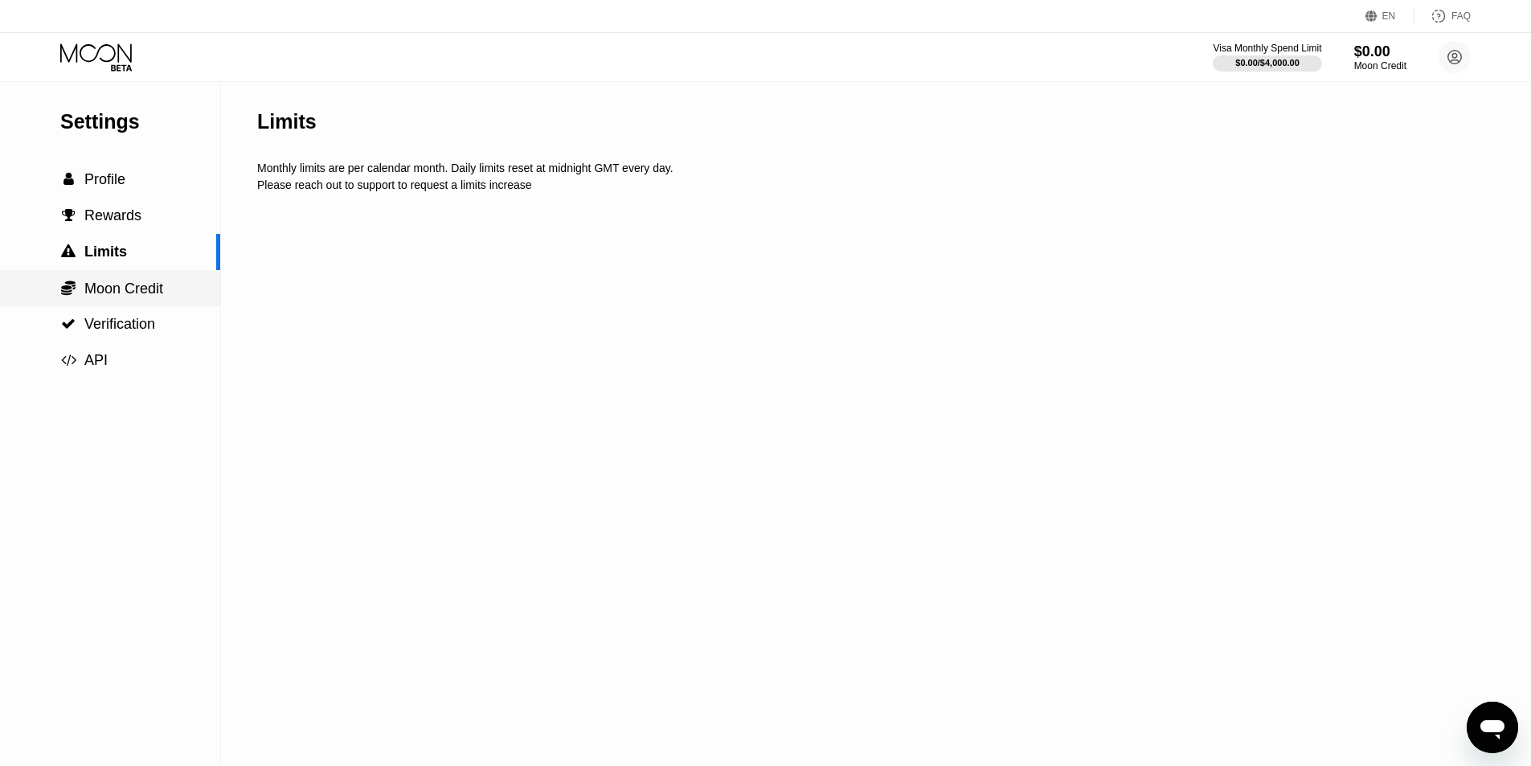
click at [121, 288] on span "Moon Credit" at bounding box center [123, 289] width 79 height 16
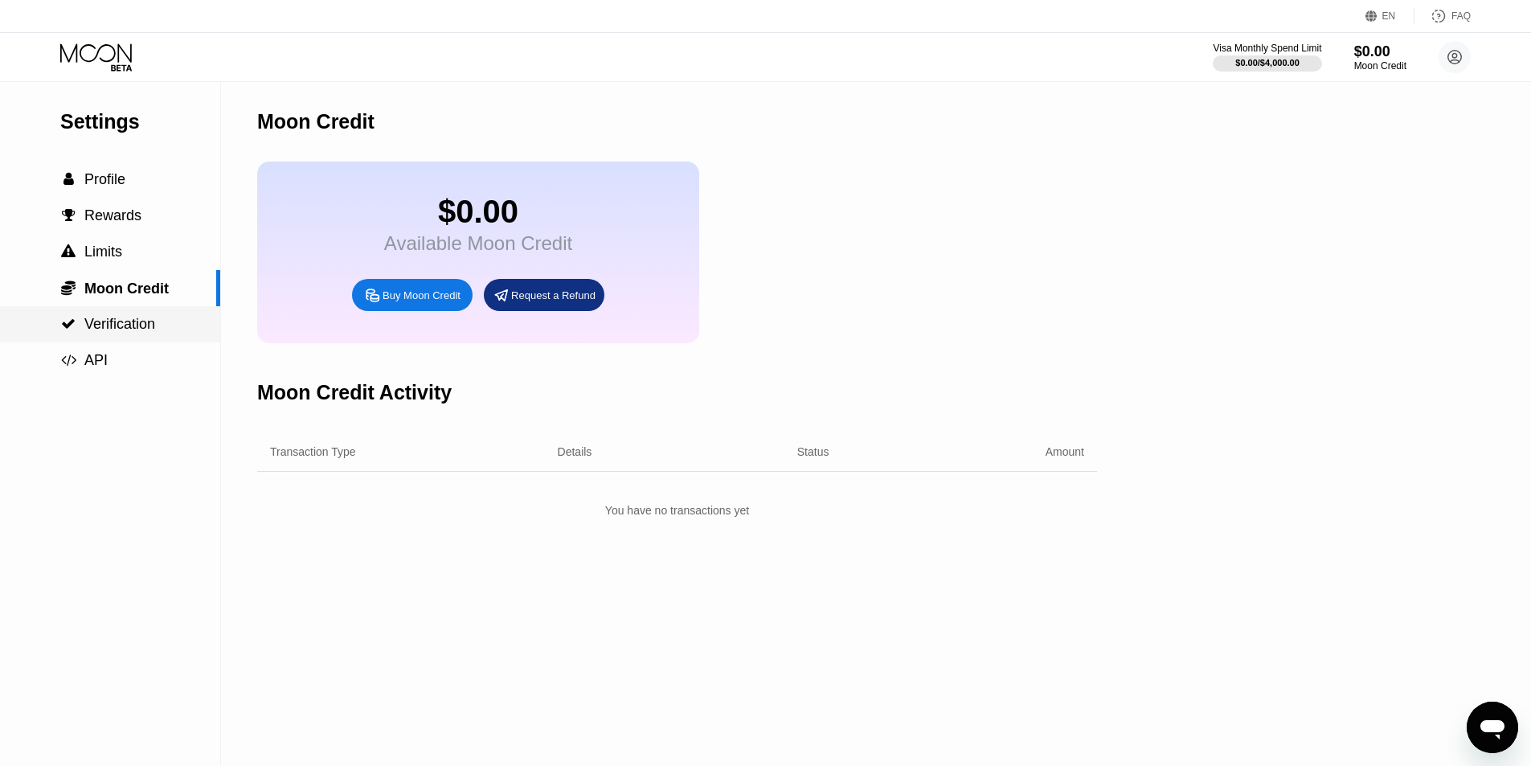
click at [121, 318] on span "Verification" at bounding box center [119, 324] width 71 height 16
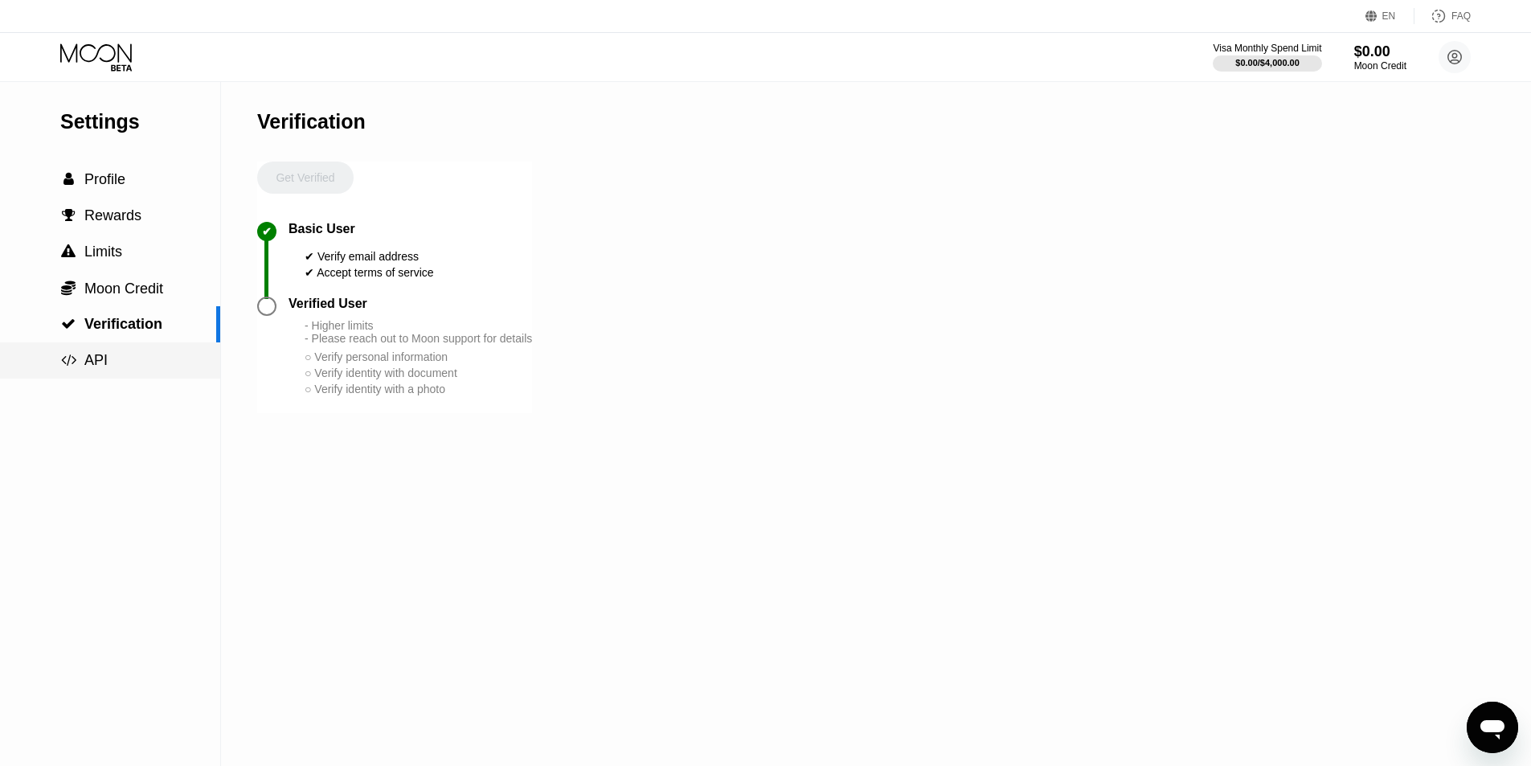
click at [100, 365] on span "API" at bounding box center [95, 360] width 23 height 16
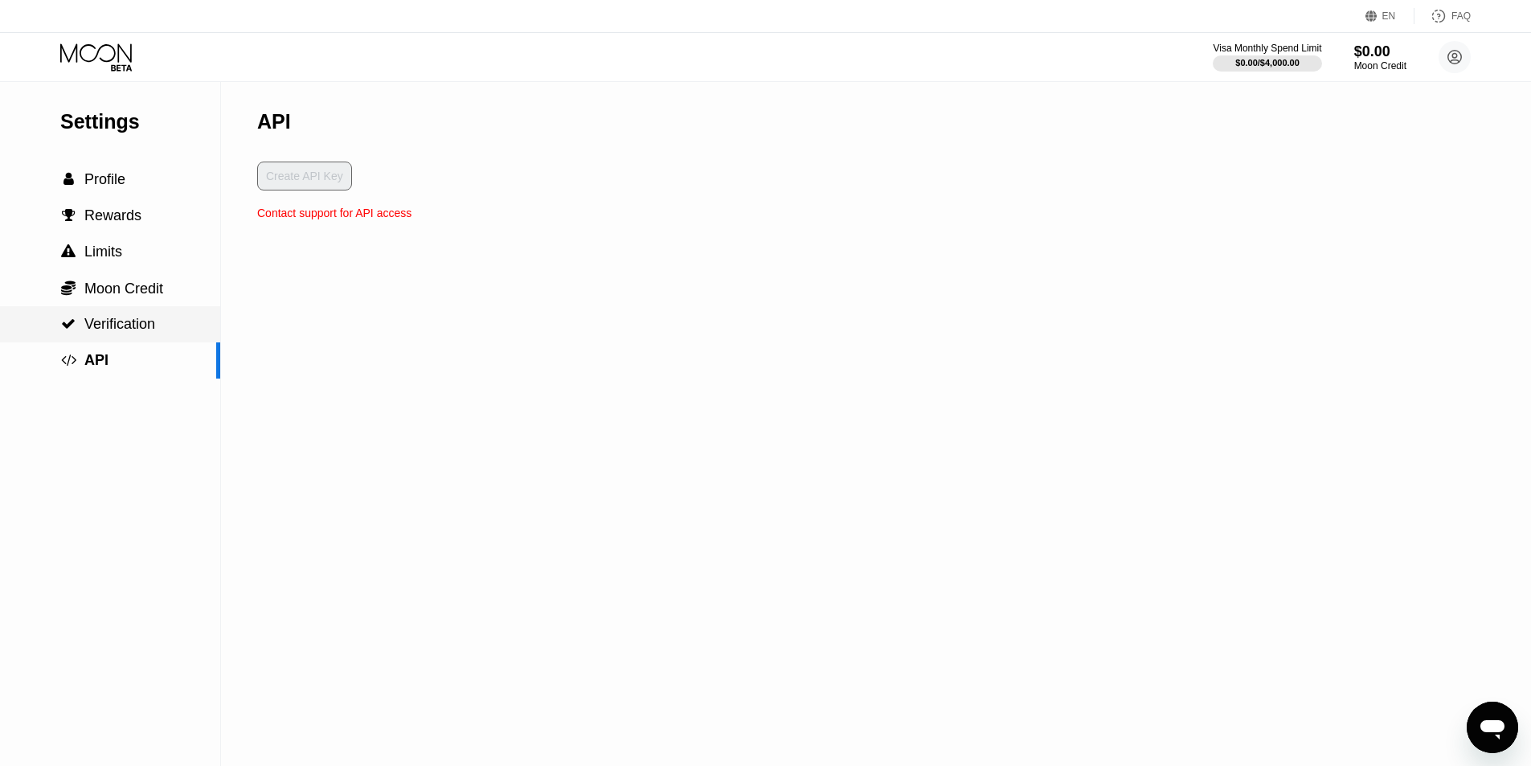
click at [140, 330] on span "Verification" at bounding box center [119, 324] width 71 height 16
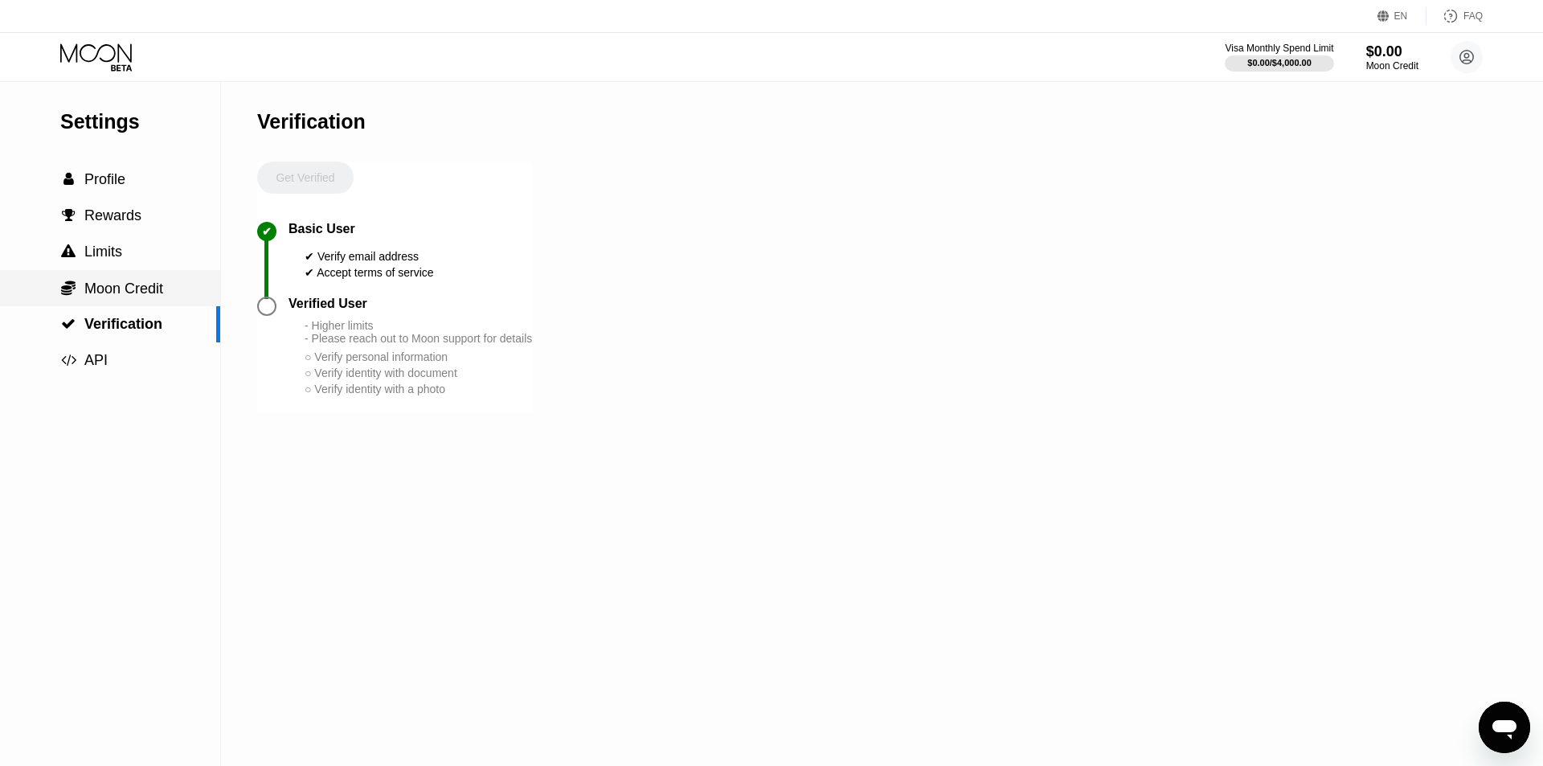
click at [128, 289] on span "Moon Credit" at bounding box center [123, 289] width 79 height 16
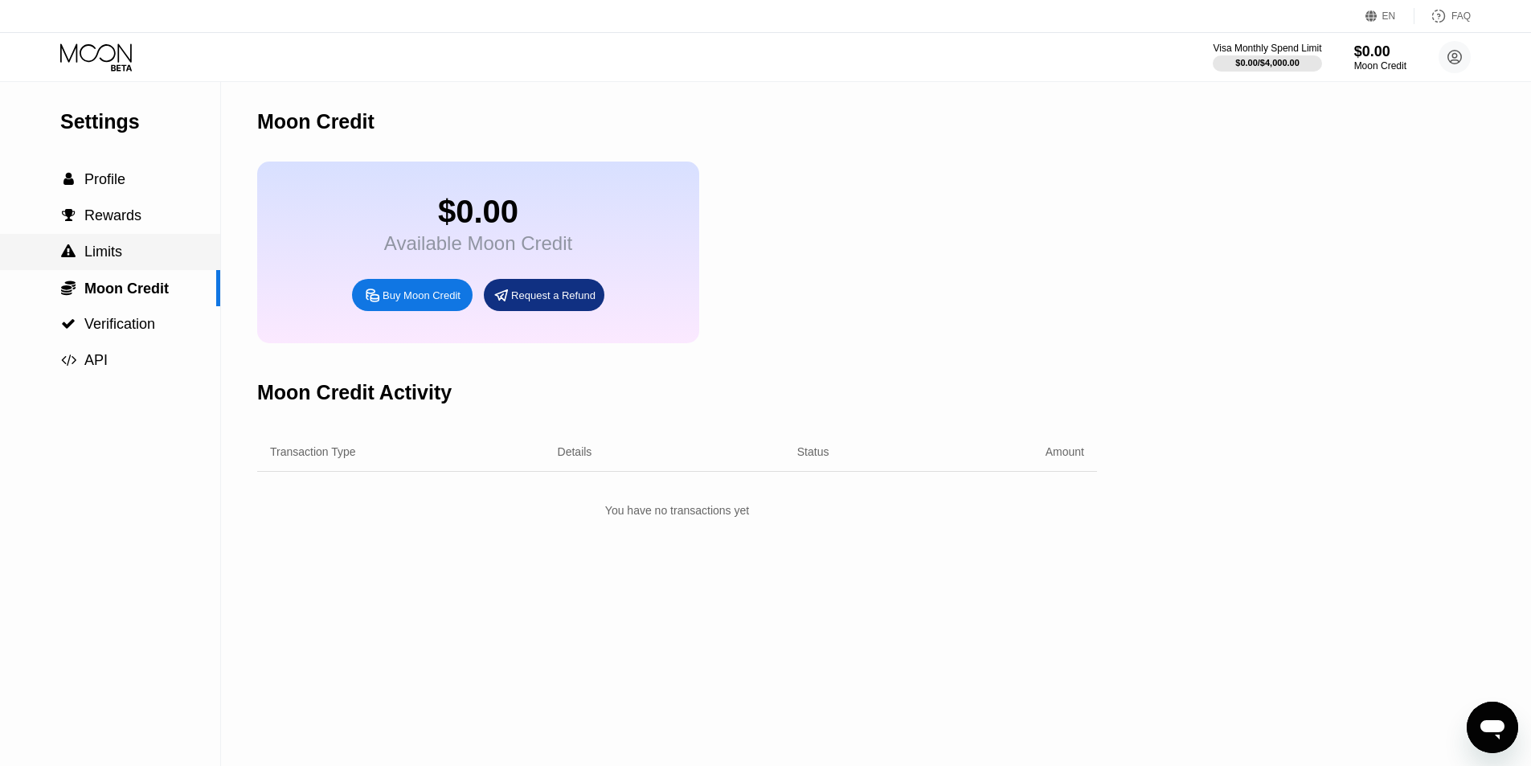
click at [96, 252] on span "Limits" at bounding box center [103, 252] width 38 height 16
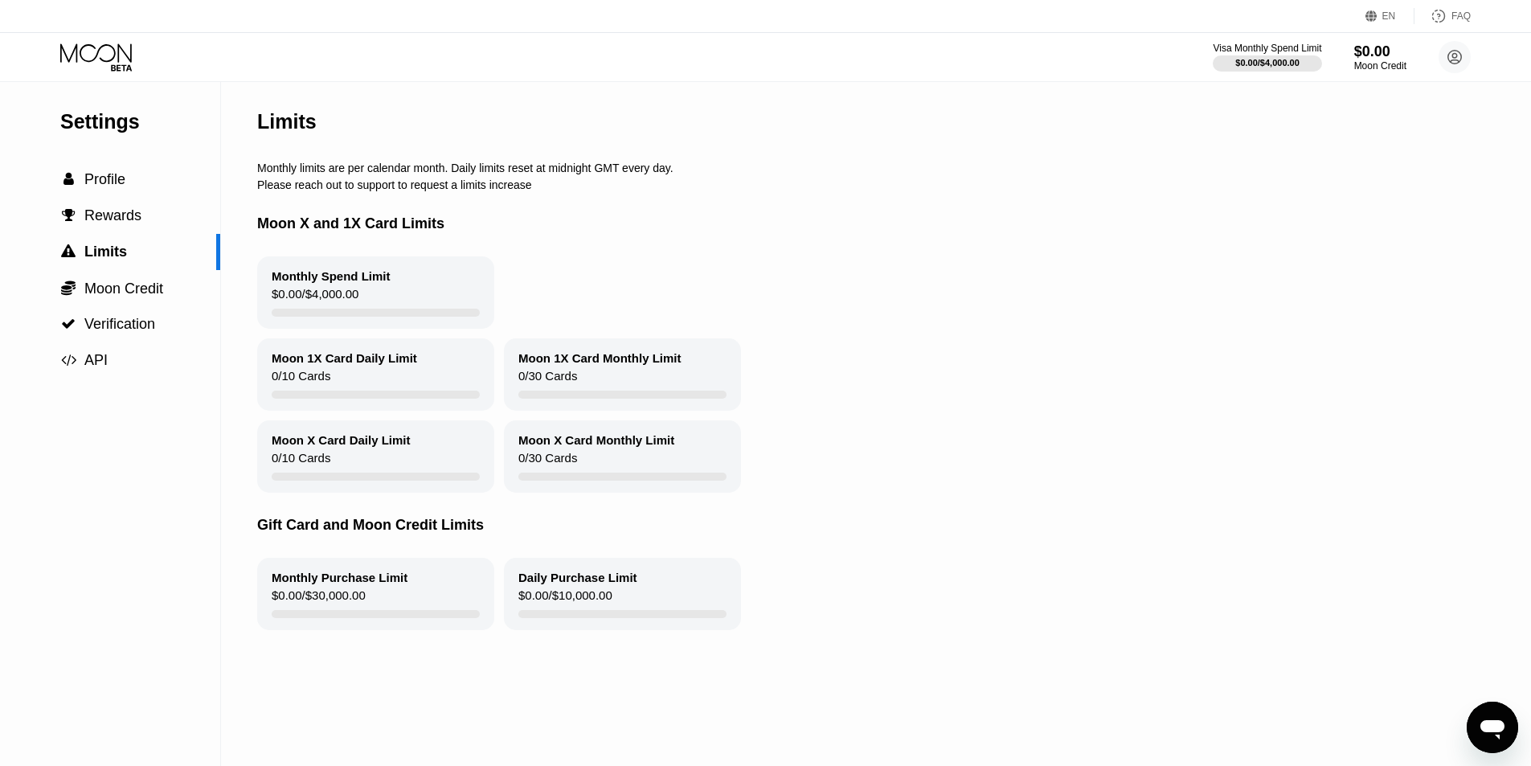
drag, startPoint x: 317, startPoint y: 531, endPoint x: 471, endPoint y: 530, distance: 154.4
click at [471, 530] on div "Gift Card and Moon Credit Limits" at bounding box center [869, 525] width 1225 height 65
click at [1452, 59] on circle at bounding box center [1455, 57] width 32 height 32
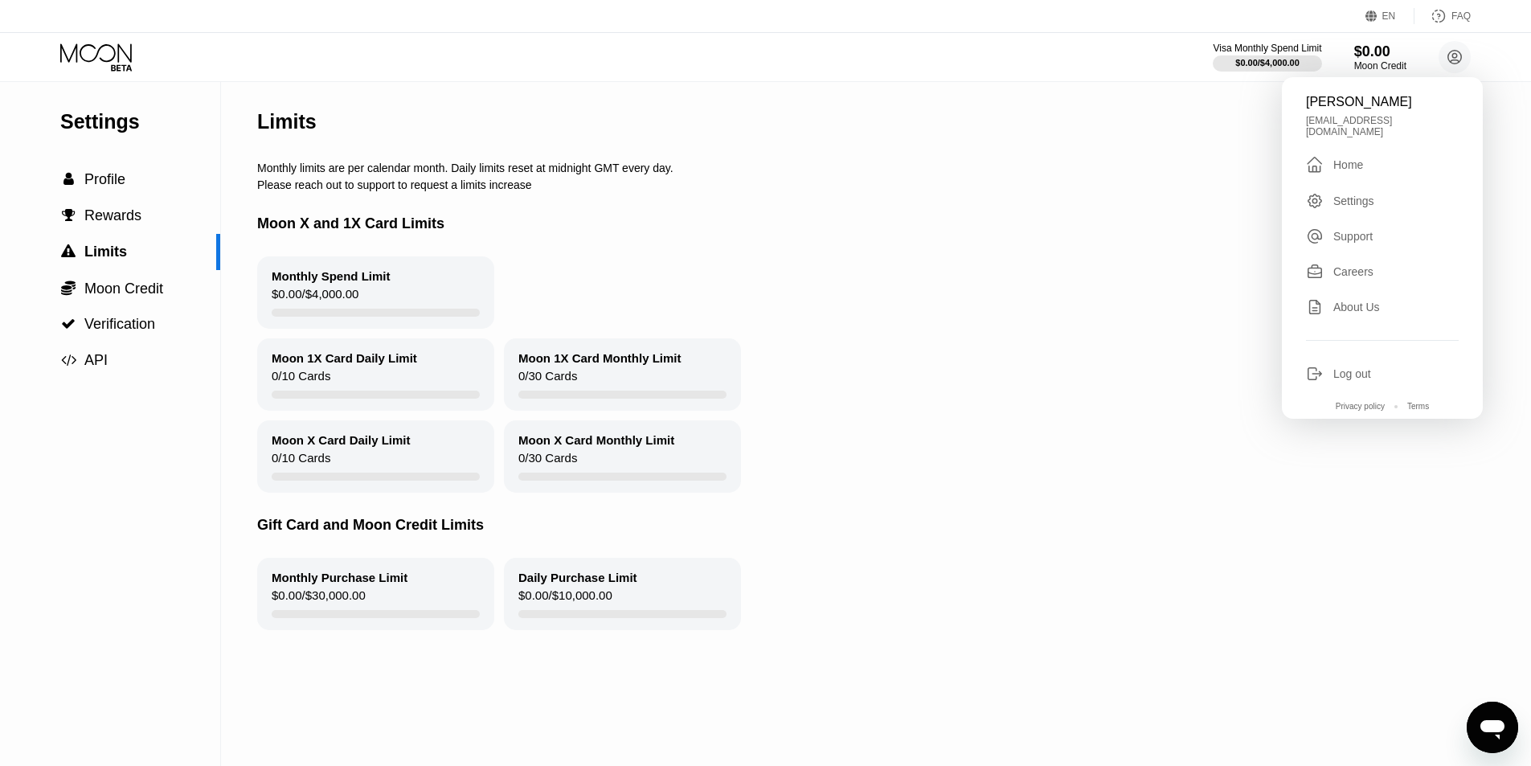
click at [1351, 195] on div "Settings" at bounding box center [1354, 201] width 41 height 13
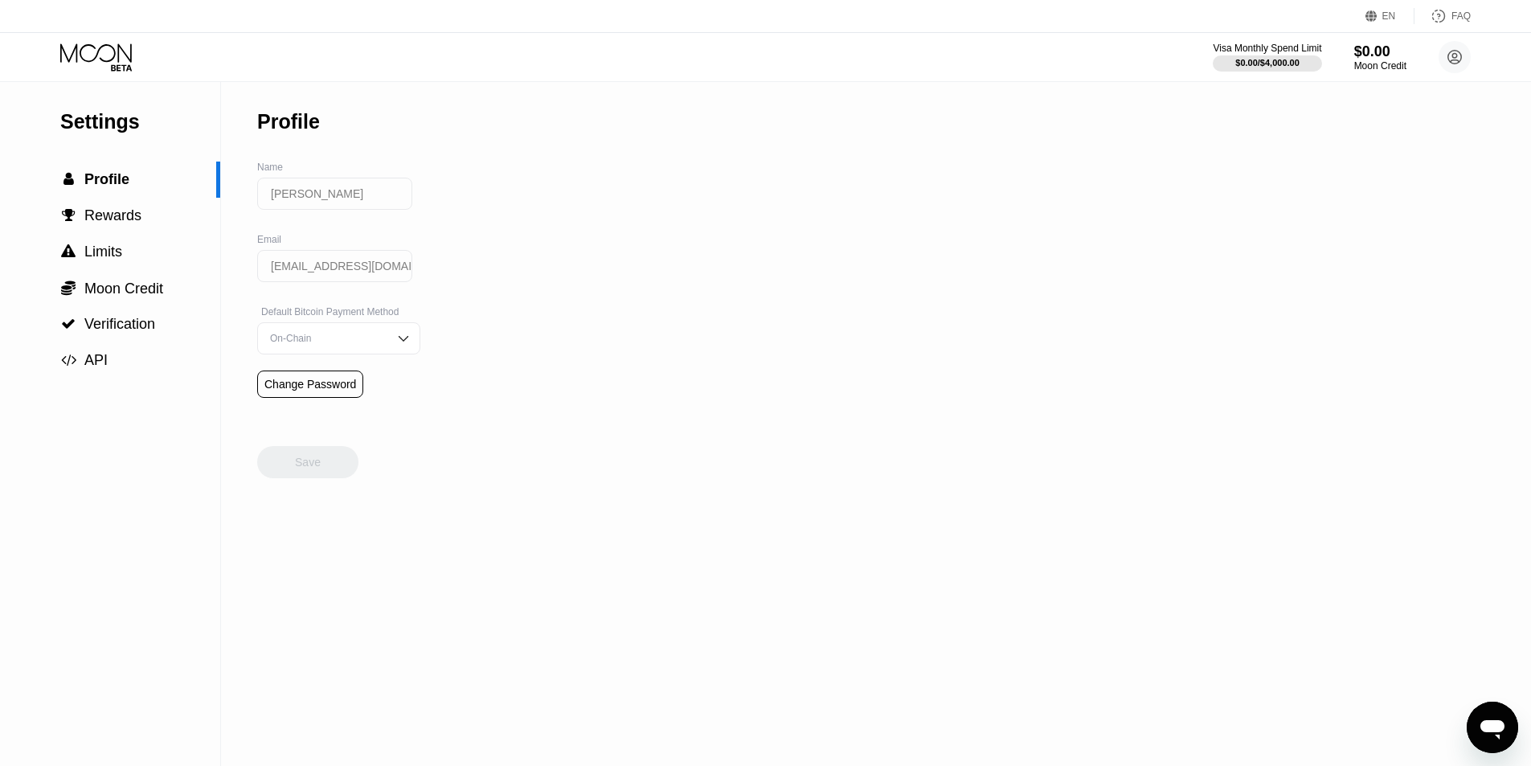
click at [325, 355] on div "On-Chain" at bounding box center [338, 338] width 163 height 32
click at [327, 344] on div "On-Chain" at bounding box center [326, 338] width 121 height 11
click at [496, 383] on div "Settings  Profile  Rewards  Limits  Moon Credit  Verification  API Profil…" at bounding box center [765, 424] width 1531 height 684
click at [121, 214] on span "Rewards" at bounding box center [112, 215] width 57 height 16
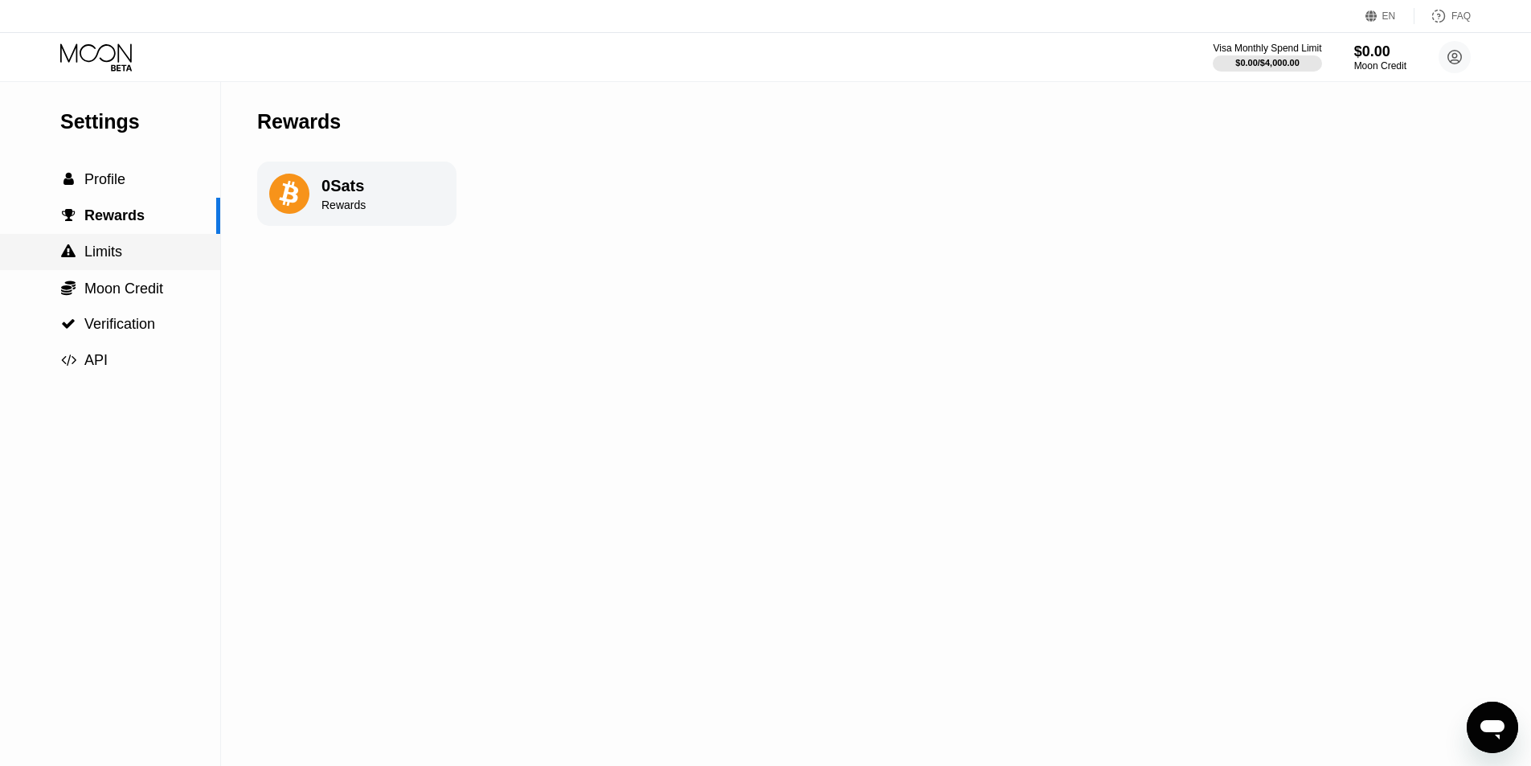
click at [117, 254] on span "Limits" at bounding box center [103, 252] width 38 height 16
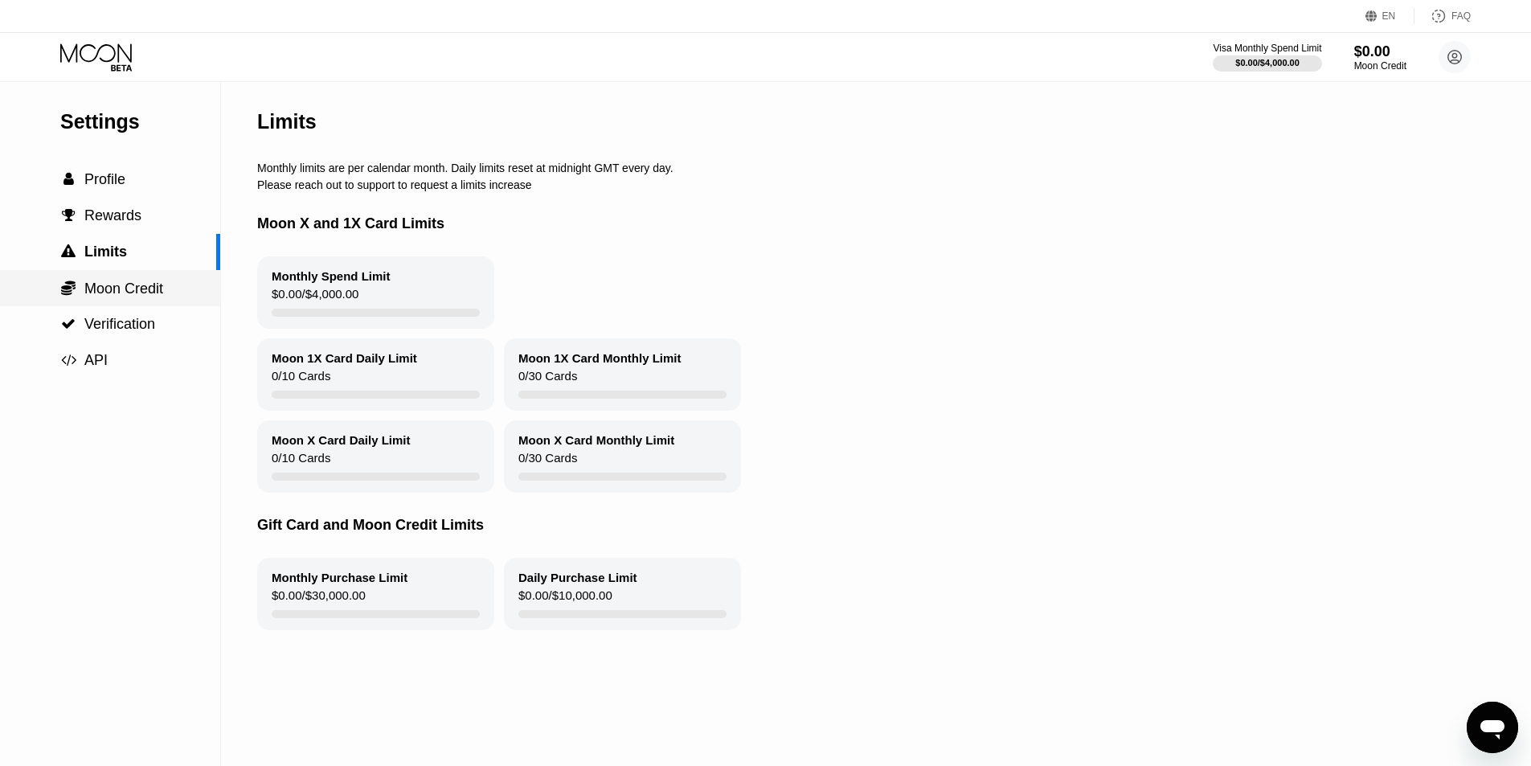
click at [116, 288] on span "Moon Credit" at bounding box center [123, 289] width 79 height 16
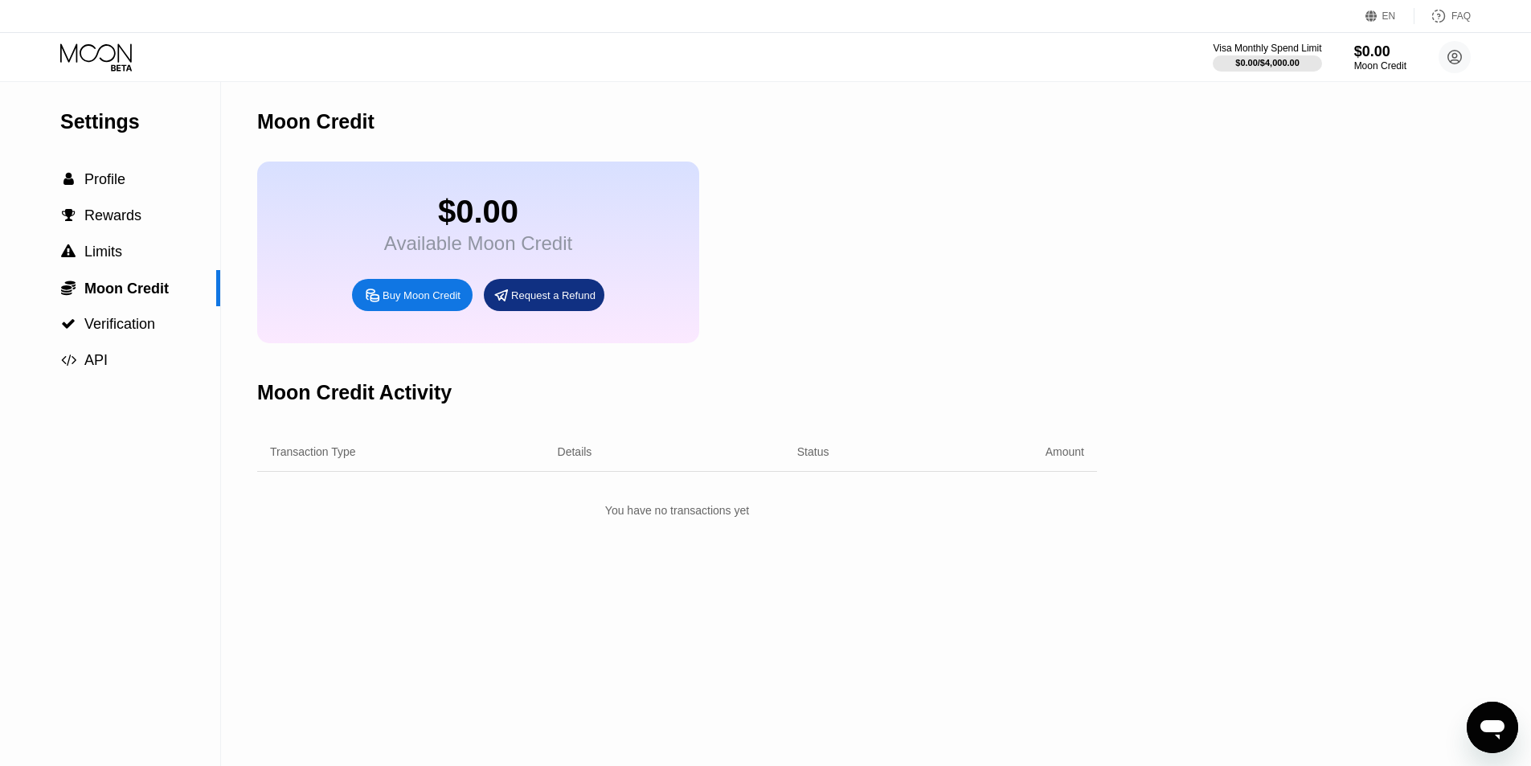
click at [80, 45] on icon at bounding box center [97, 57] width 75 height 28
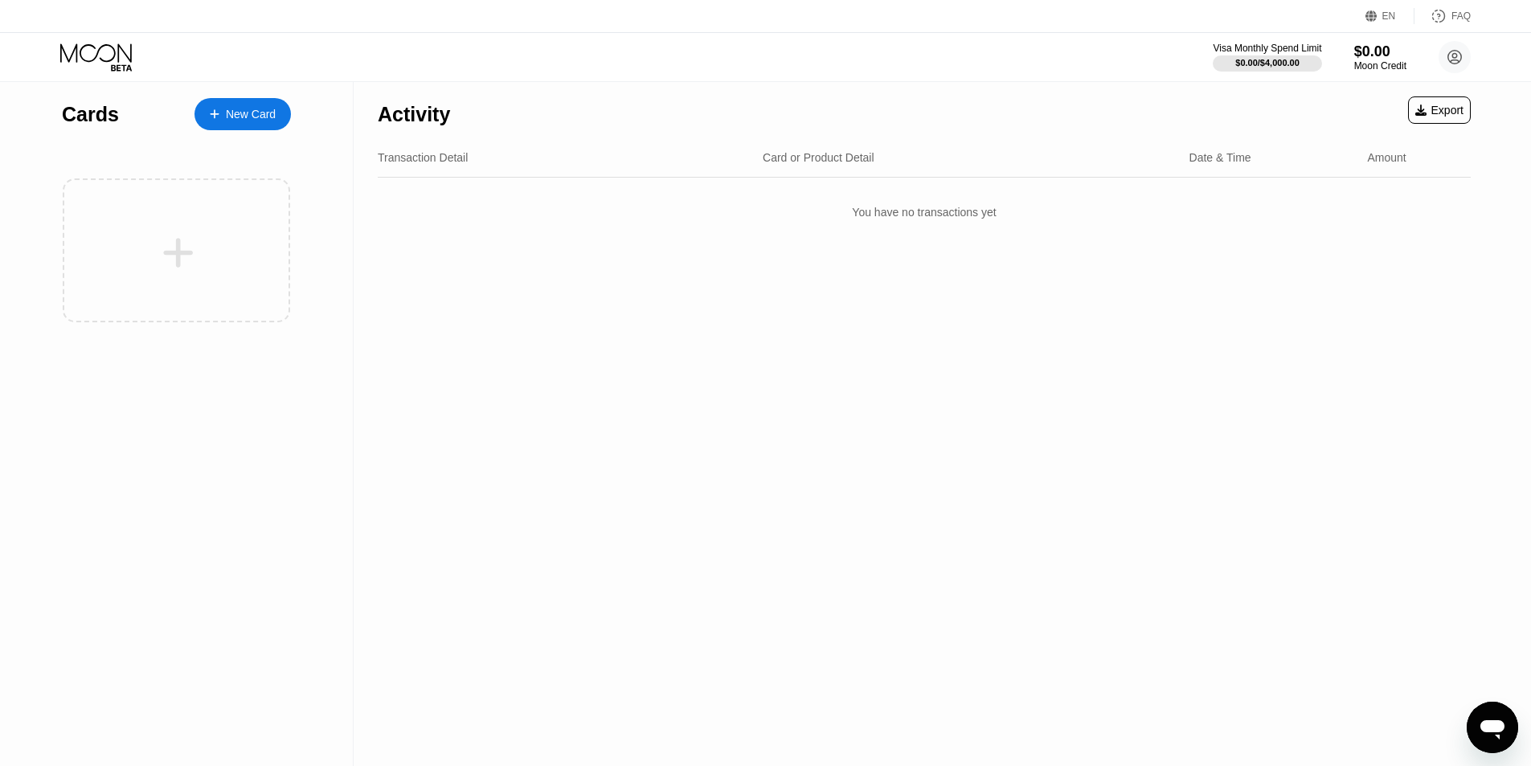
click at [252, 111] on div "New Card" at bounding box center [251, 115] width 50 height 14
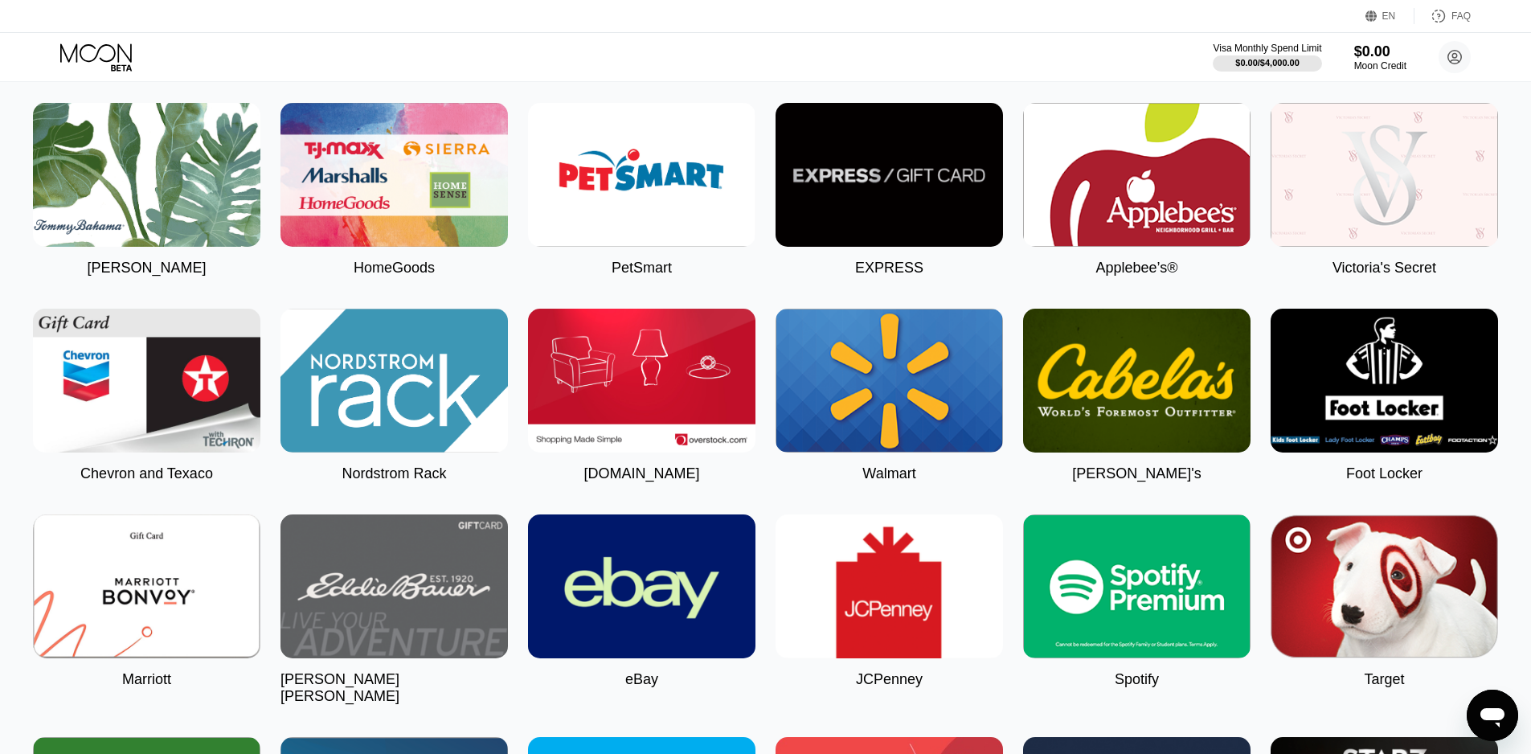
scroll to position [2974, 0]
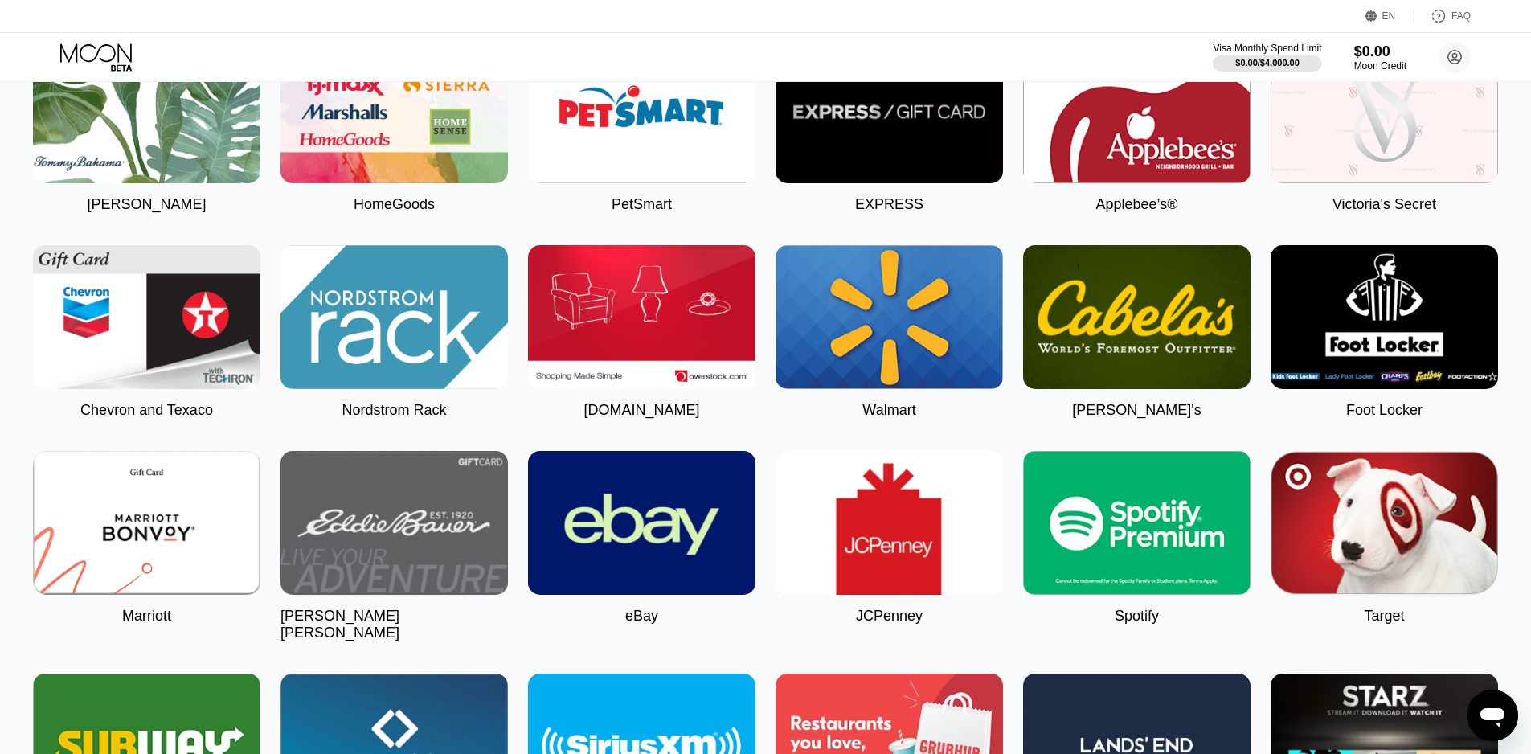
click at [655, 572] on img at bounding box center [642, 523] width 228 height 144
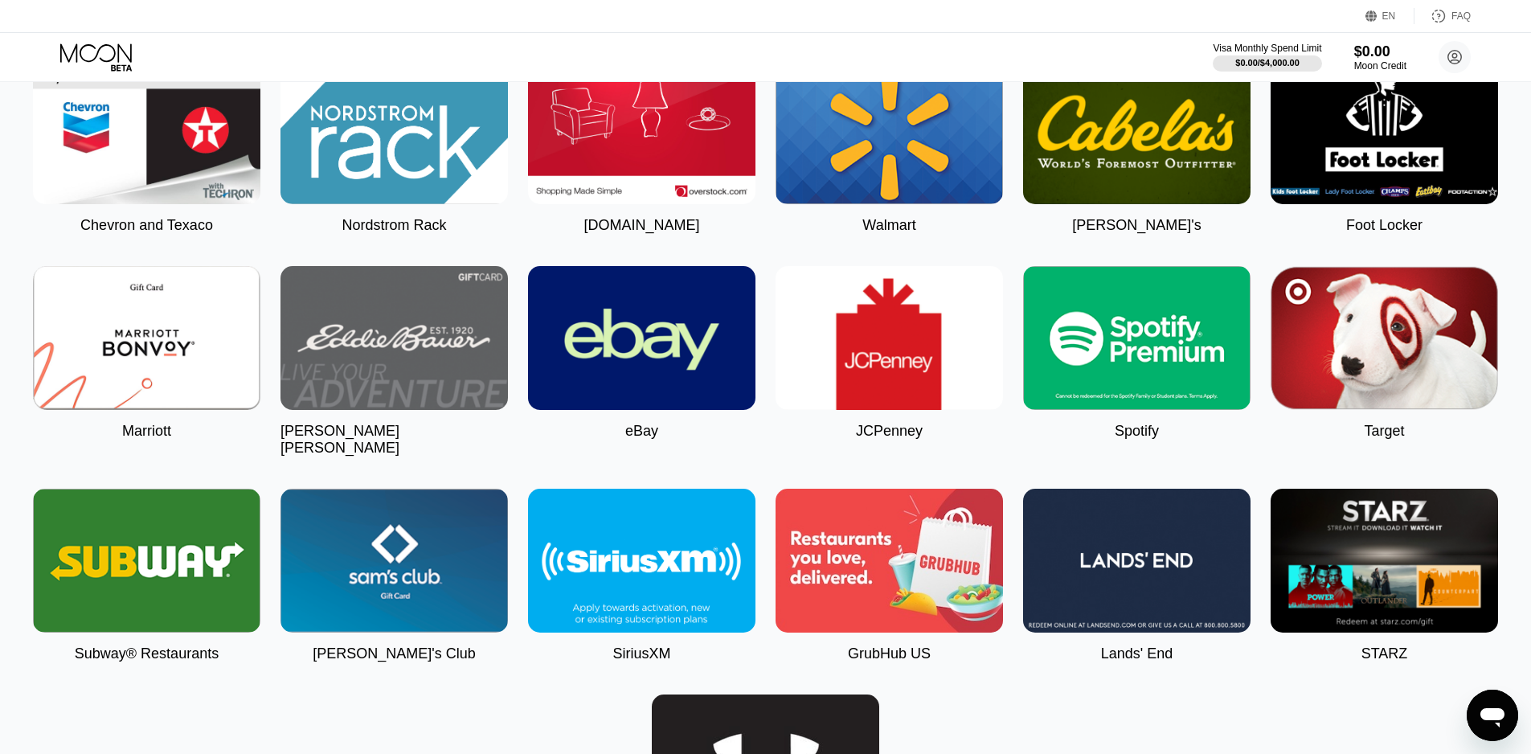
scroll to position [3135, 0]
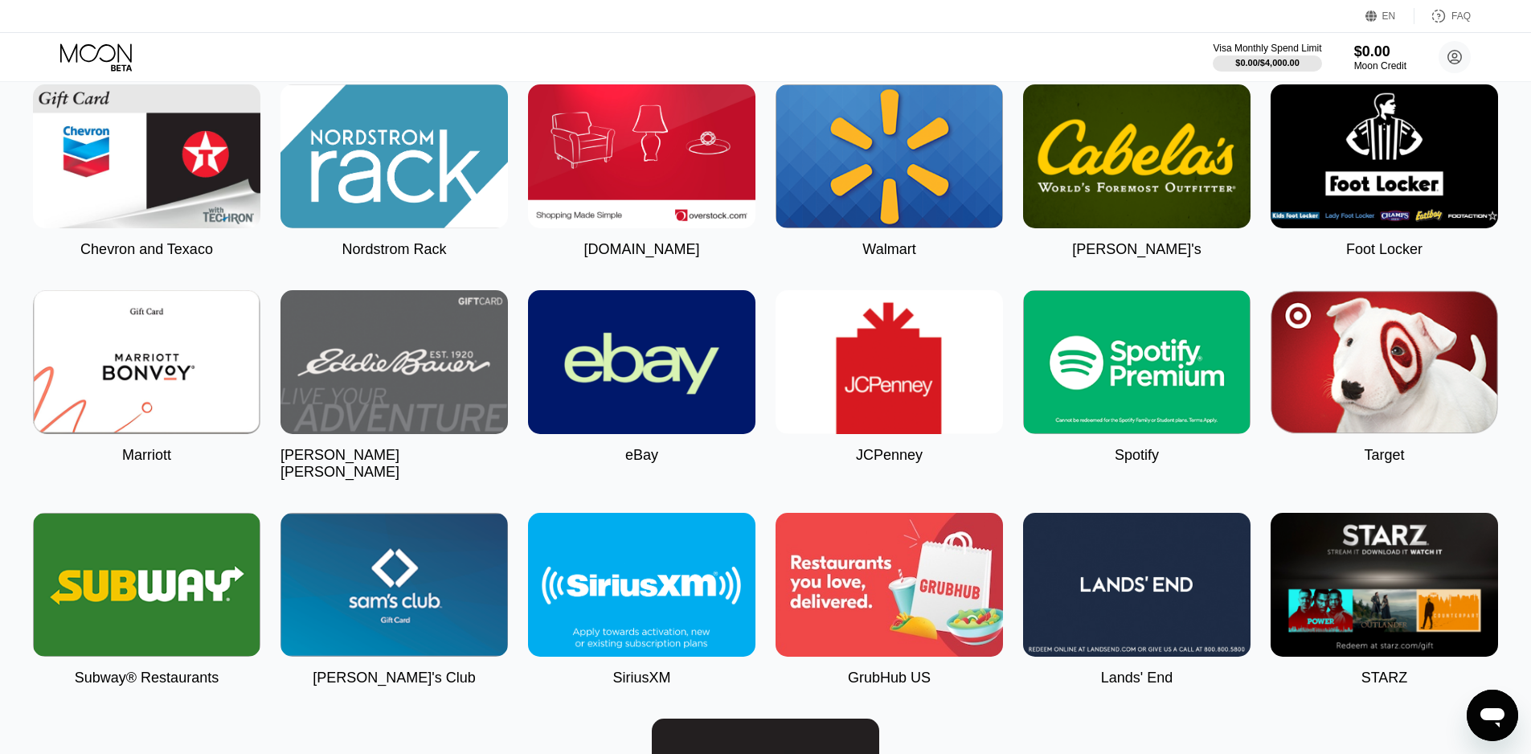
click at [644, 383] on img at bounding box center [642, 362] width 228 height 144
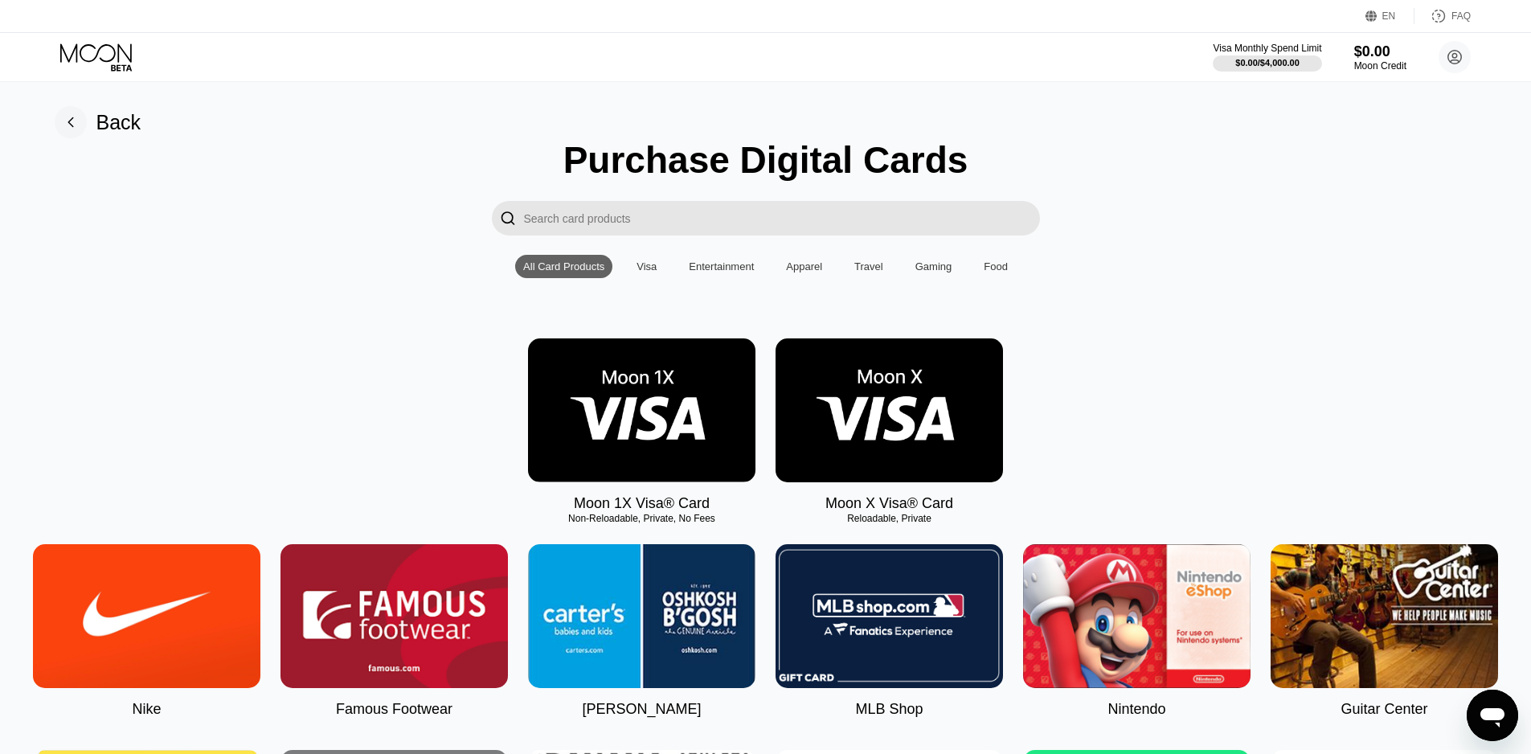
click at [77, 117] on rect at bounding box center [71, 122] width 32 height 32
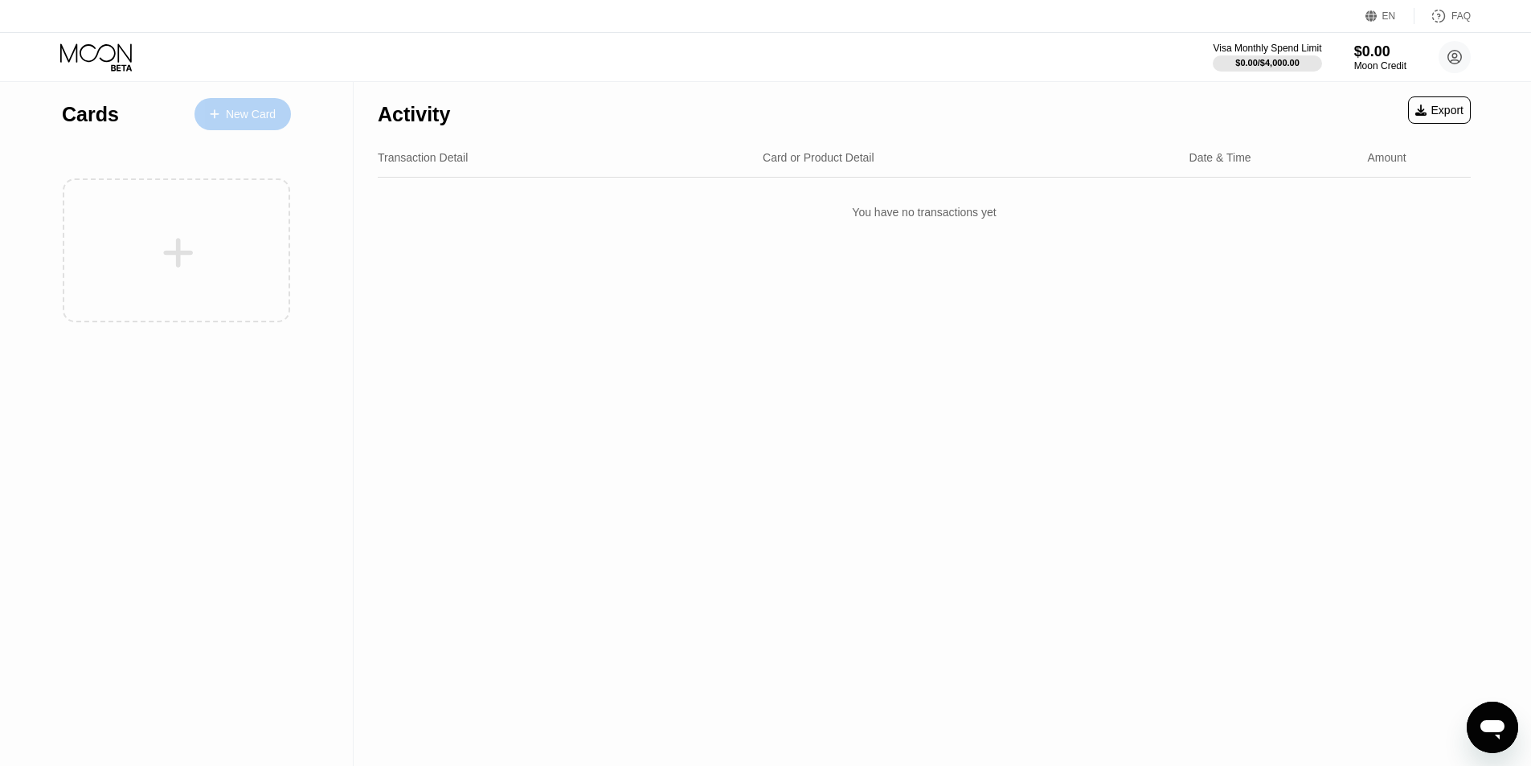
click at [254, 113] on div "New Card" at bounding box center [251, 115] width 50 height 14
